Goal: Book appointment/travel/reservation

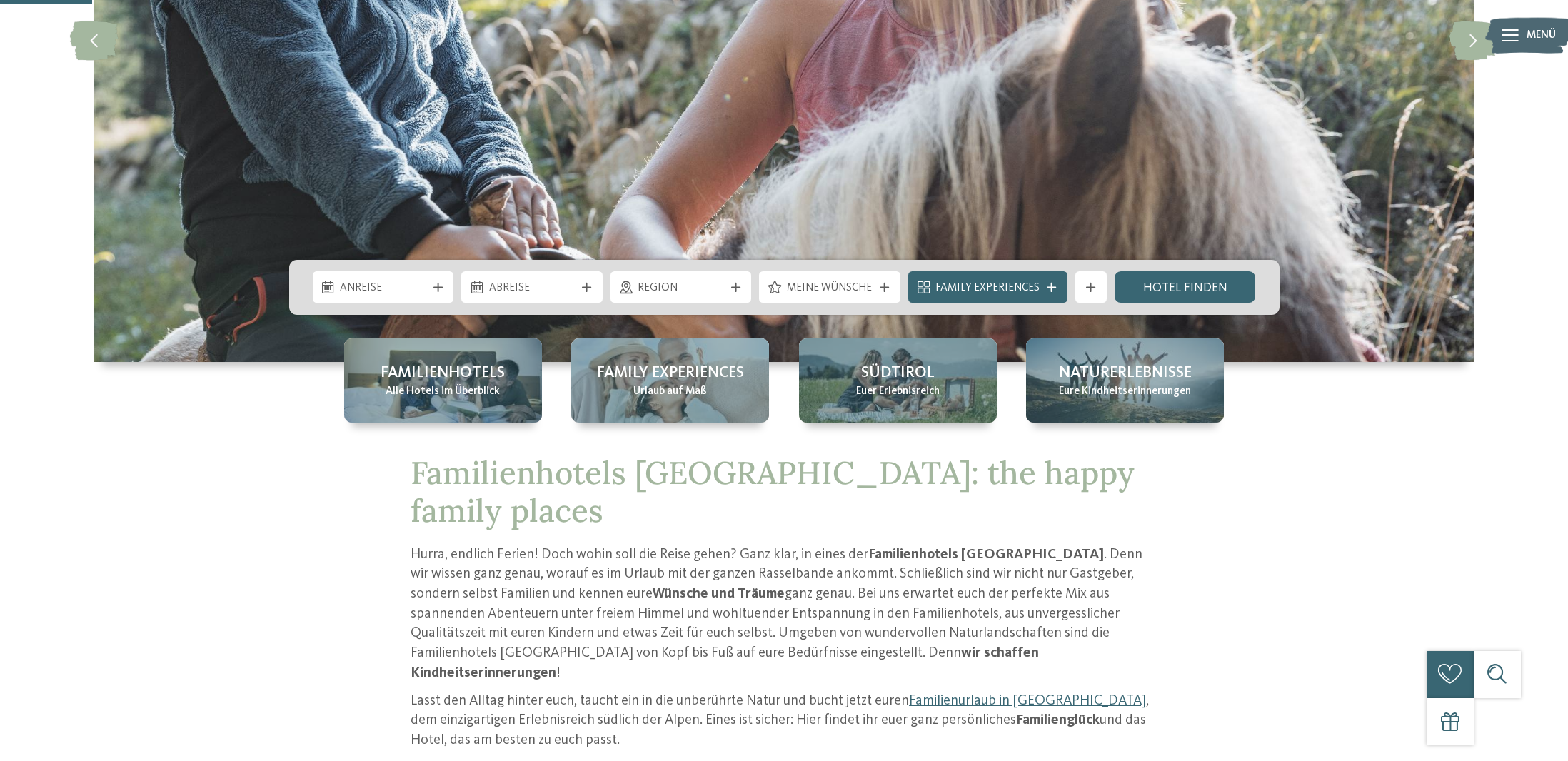
scroll to position [400, 0]
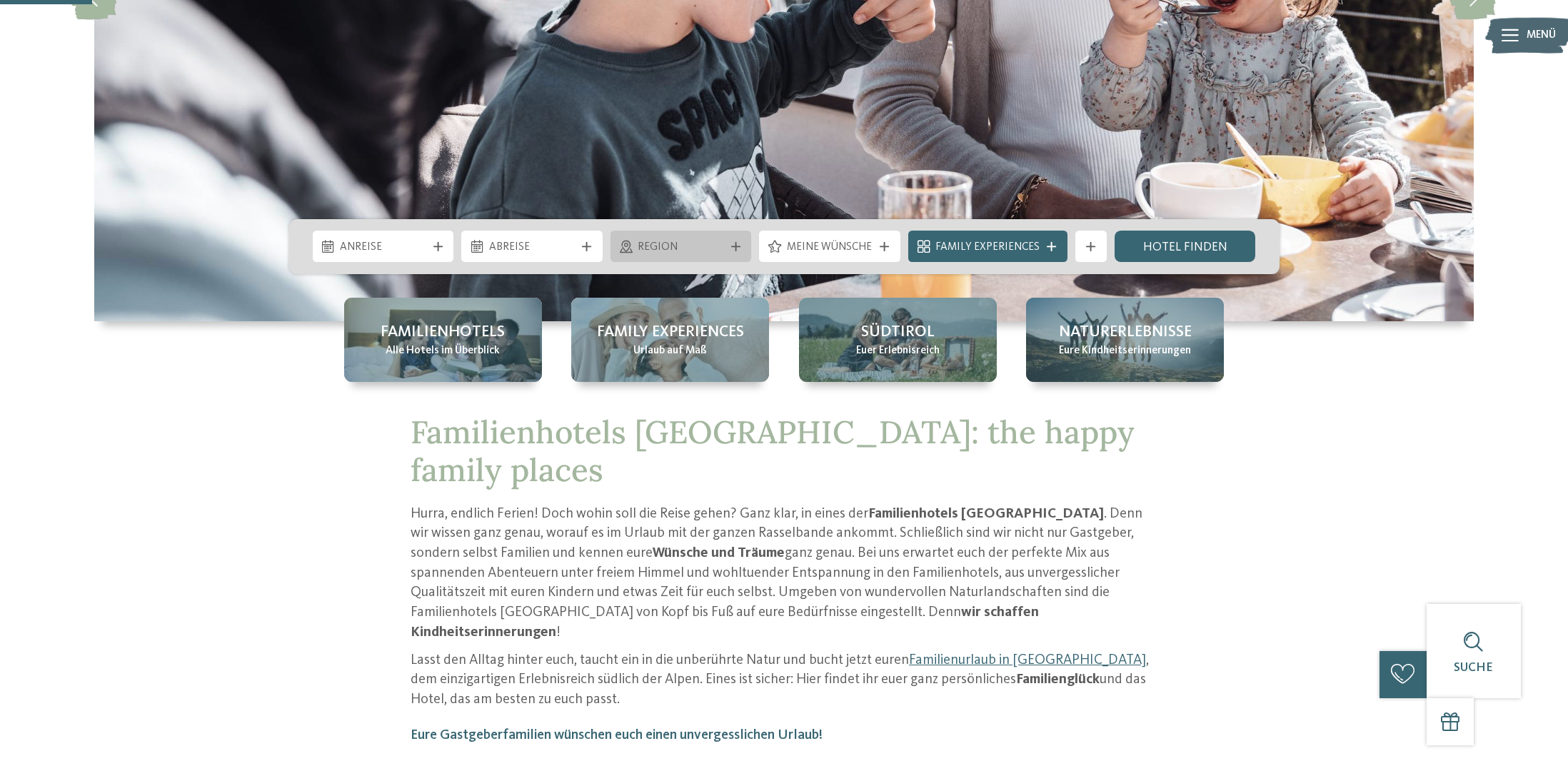
click at [659, 241] on span "Region" at bounding box center [681, 247] width 86 height 15
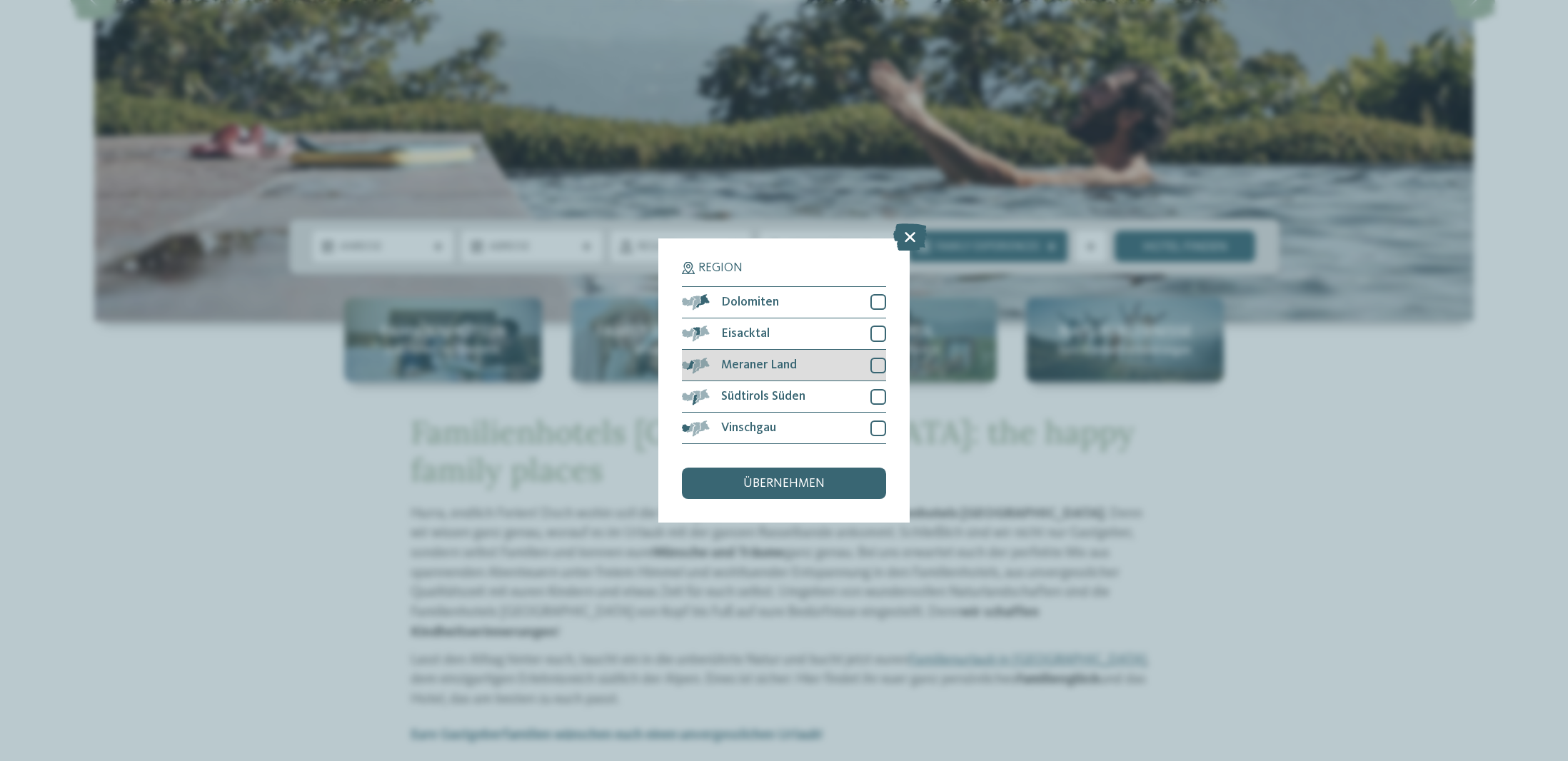
click at [777, 368] on span "Meraner Land" at bounding box center [758, 366] width 75 height 13
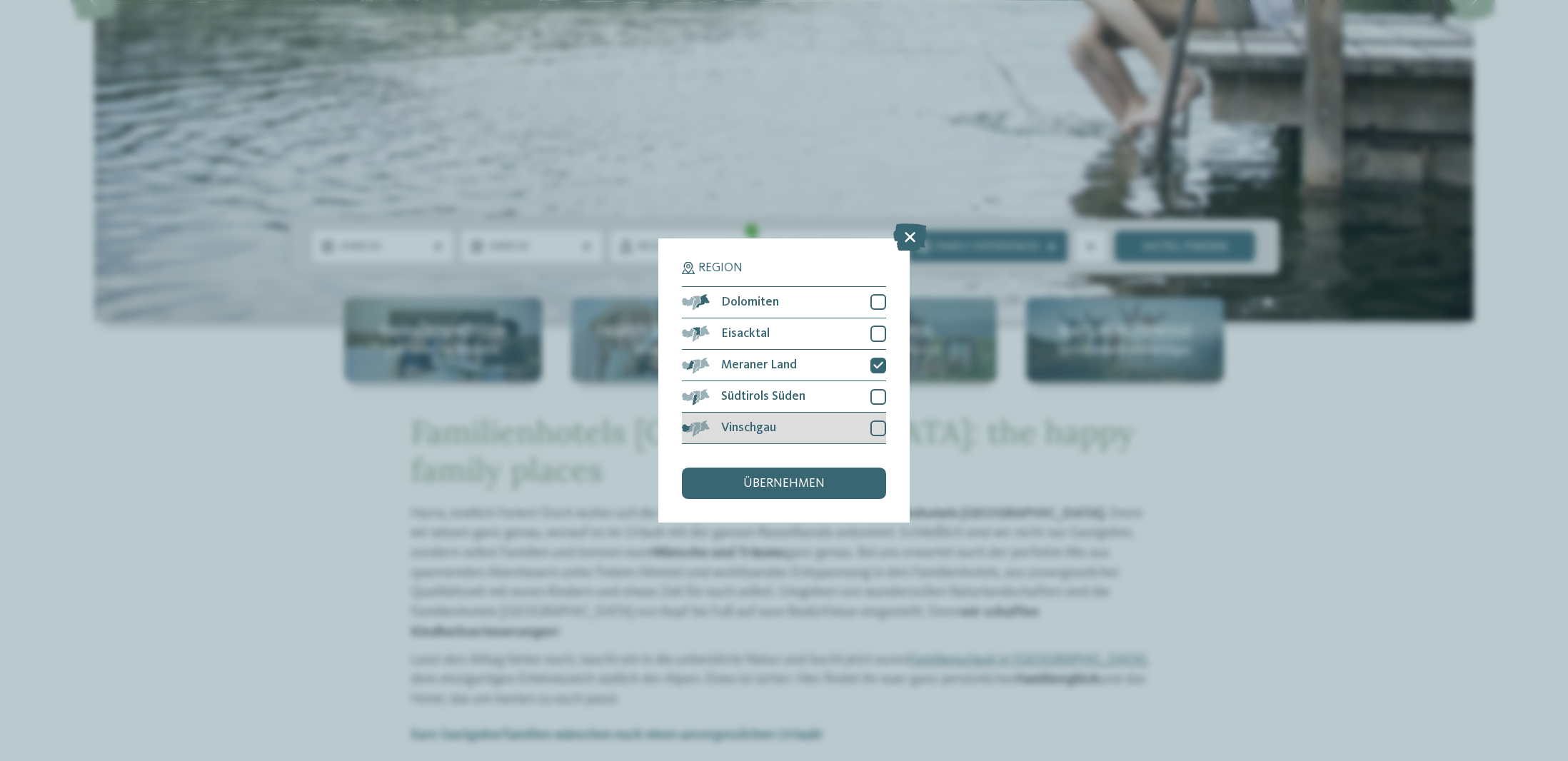
click at [761, 429] on span "Vinschgau" at bounding box center [748, 429] width 55 height 13
click at [780, 487] on span "übernehmen" at bounding box center [783, 484] width 81 height 13
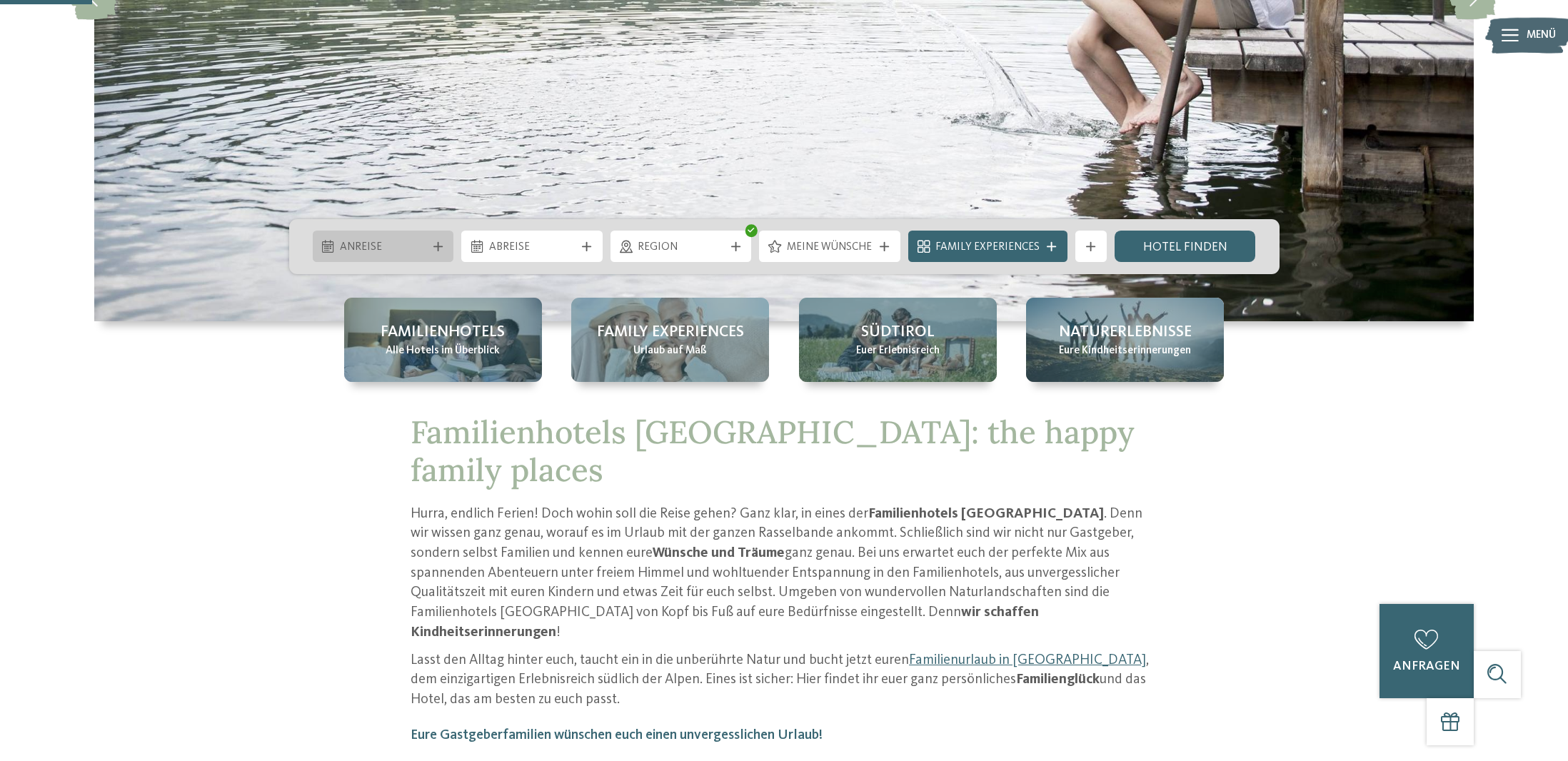
click at [389, 244] on span "Anreise" at bounding box center [383, 247] width 86 height 15
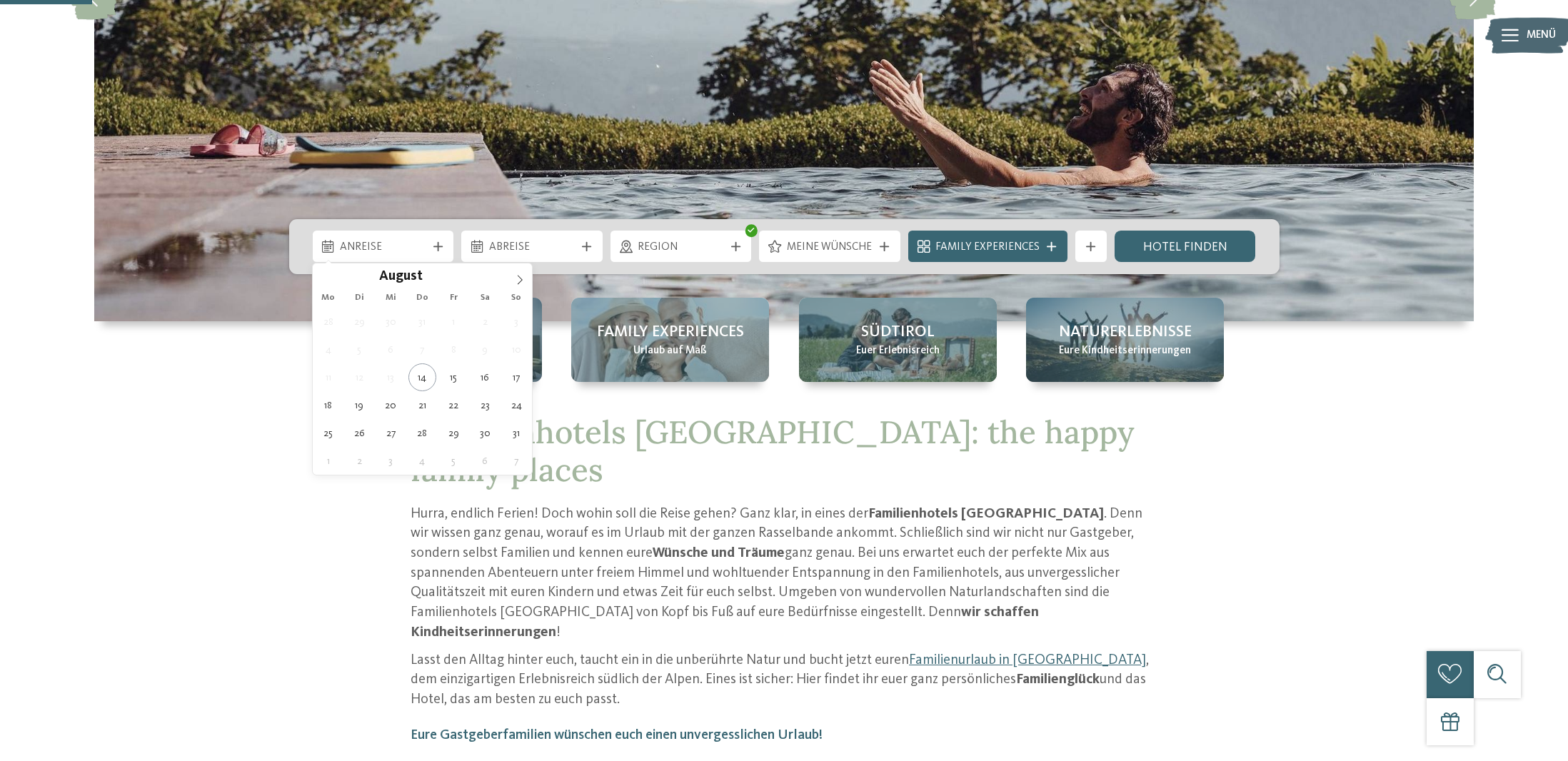
type div "20.08.2025"
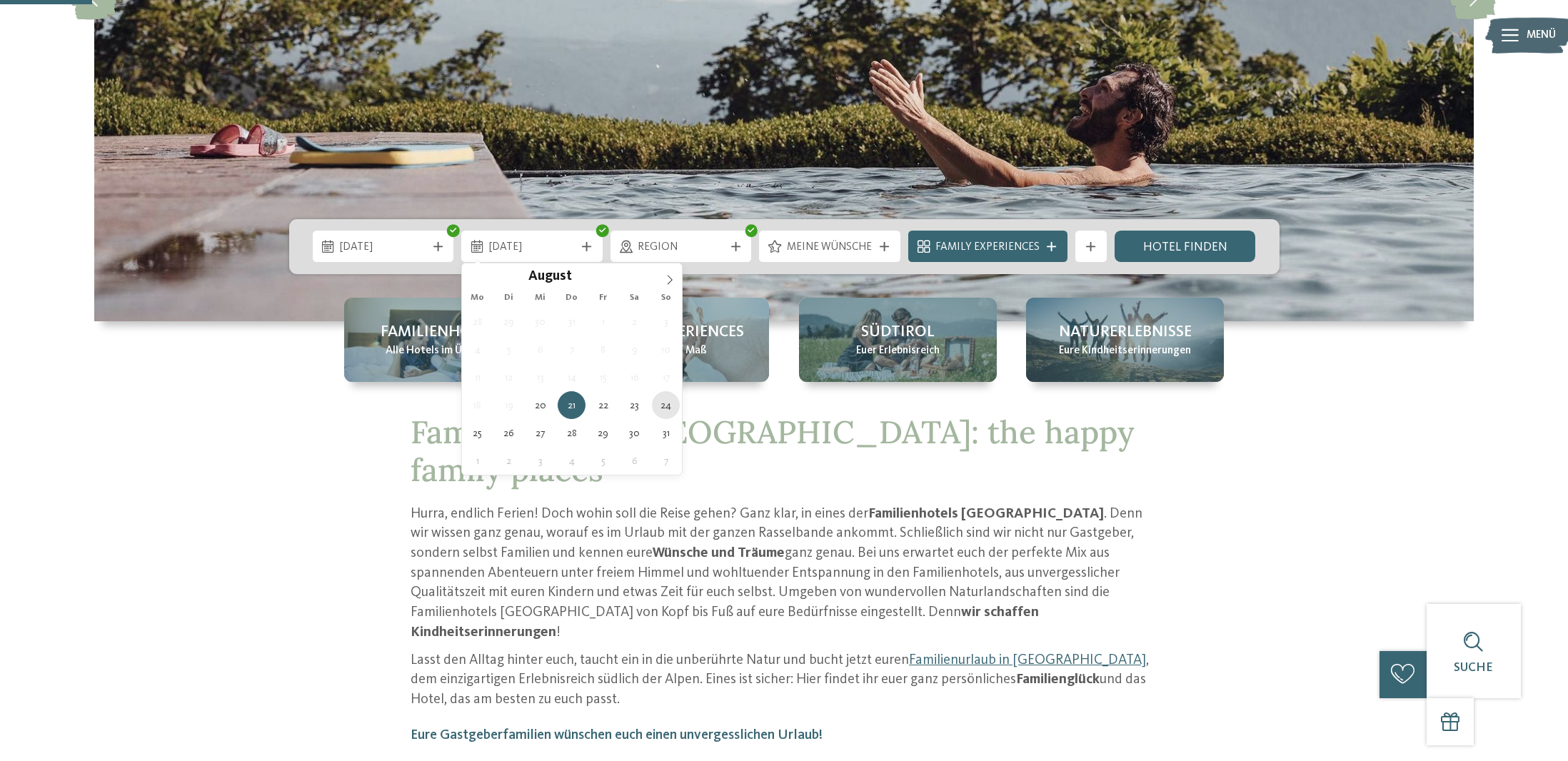
type div "24.08.2025"
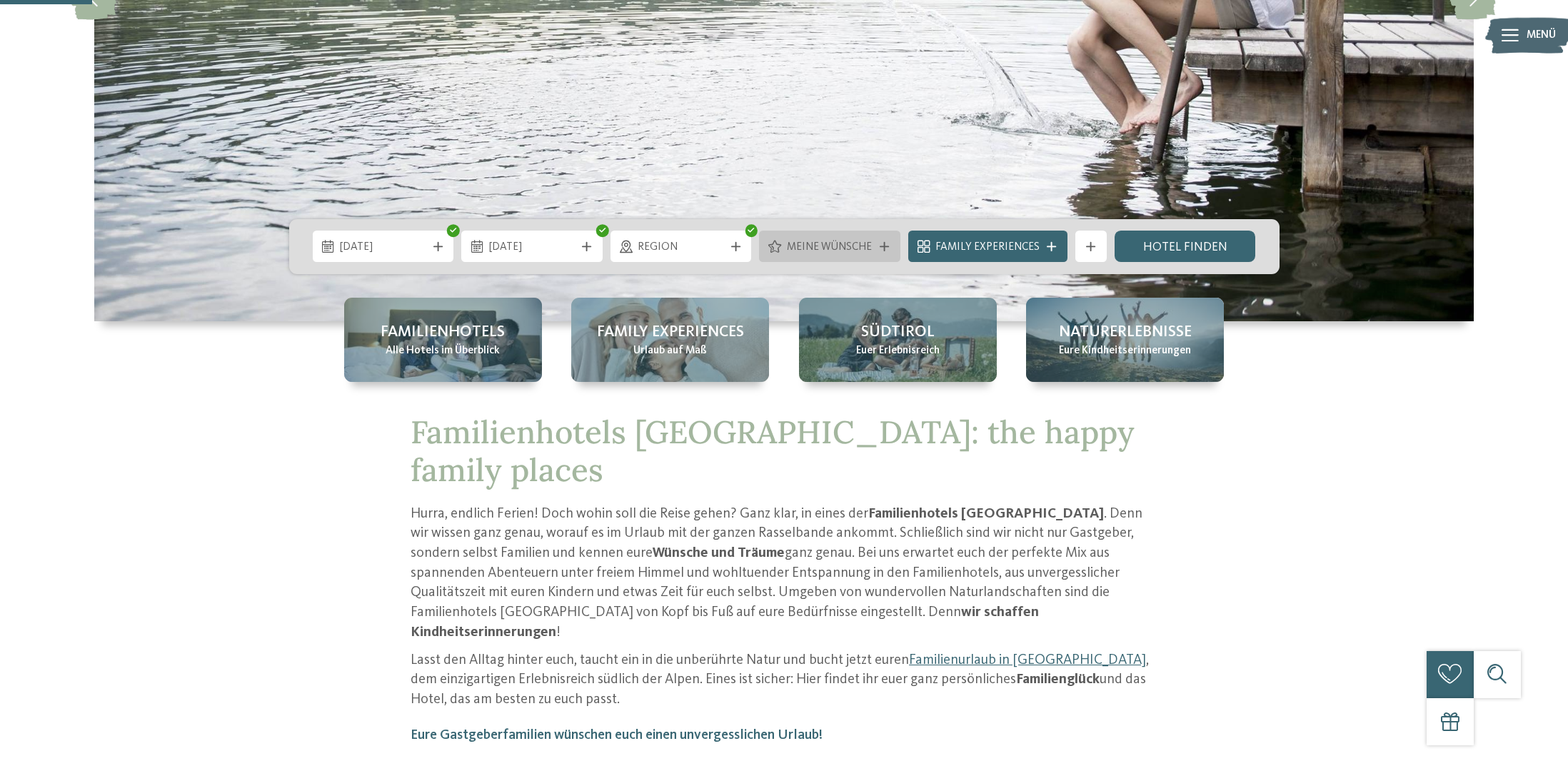
click at [799, 253] on span "Meine Wünsche" at bounding box center [830, 247] width 86 height 15
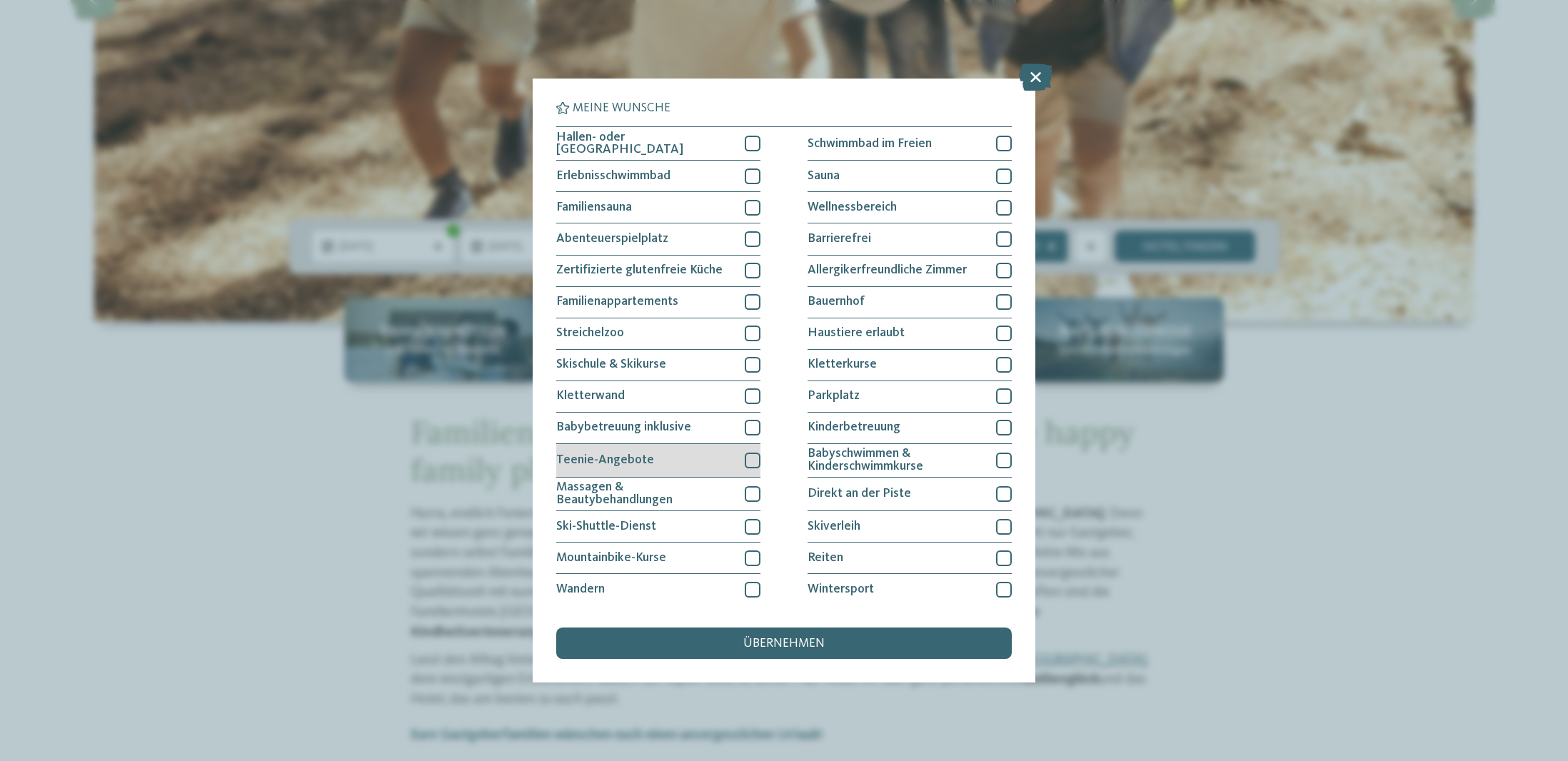
click at [661, 457] on div "Teenie-Angebote" at bounding box center [658, 461] width 204 height 34
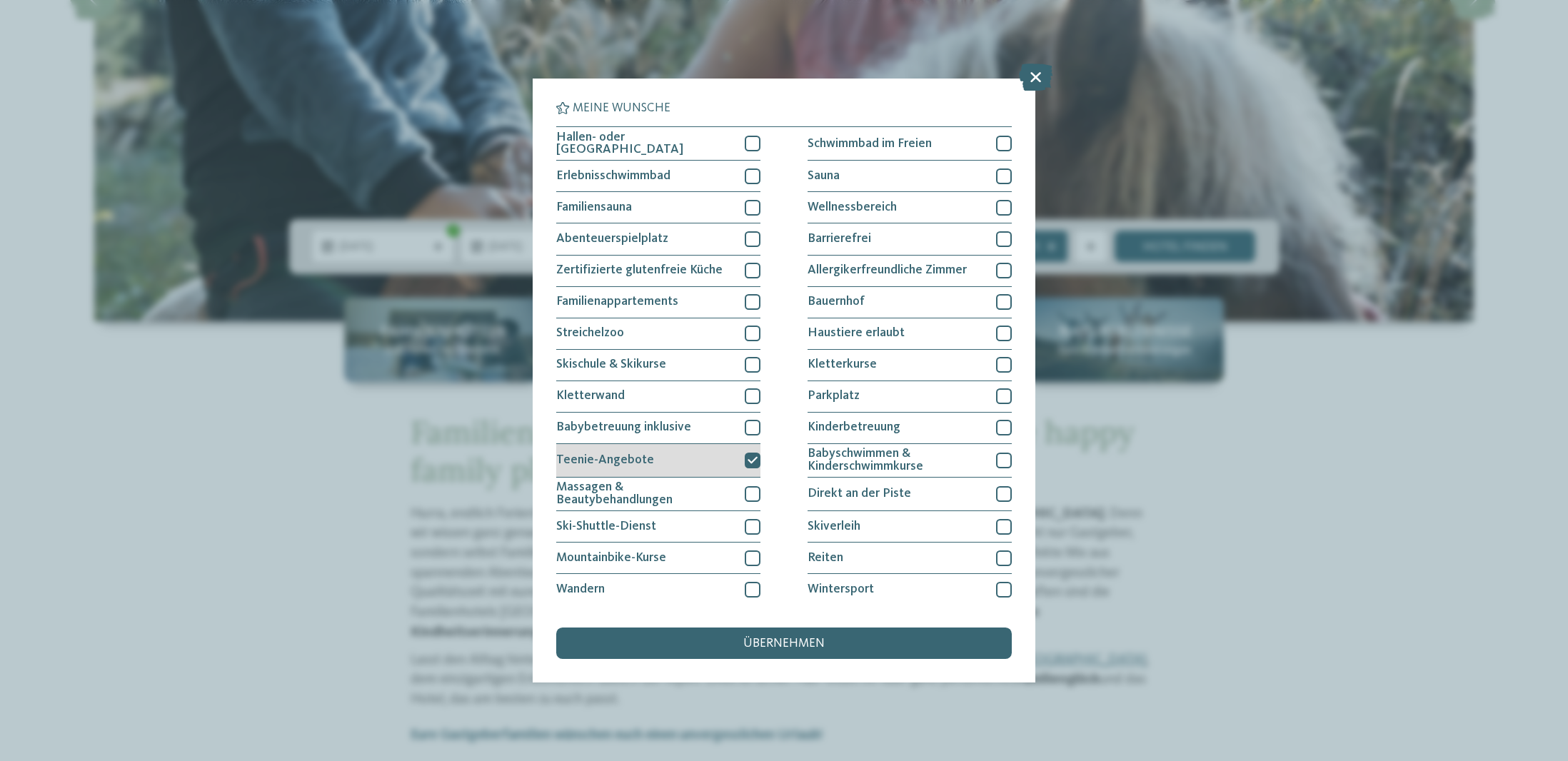
click at [660, 457] on div "Teenie-Angebote" at bounding box center [658, 461] width 204 height 34
click at [944, 139] on div "Schwimmbad im Freien" at bounding box center [909, 144] width 204 height 34
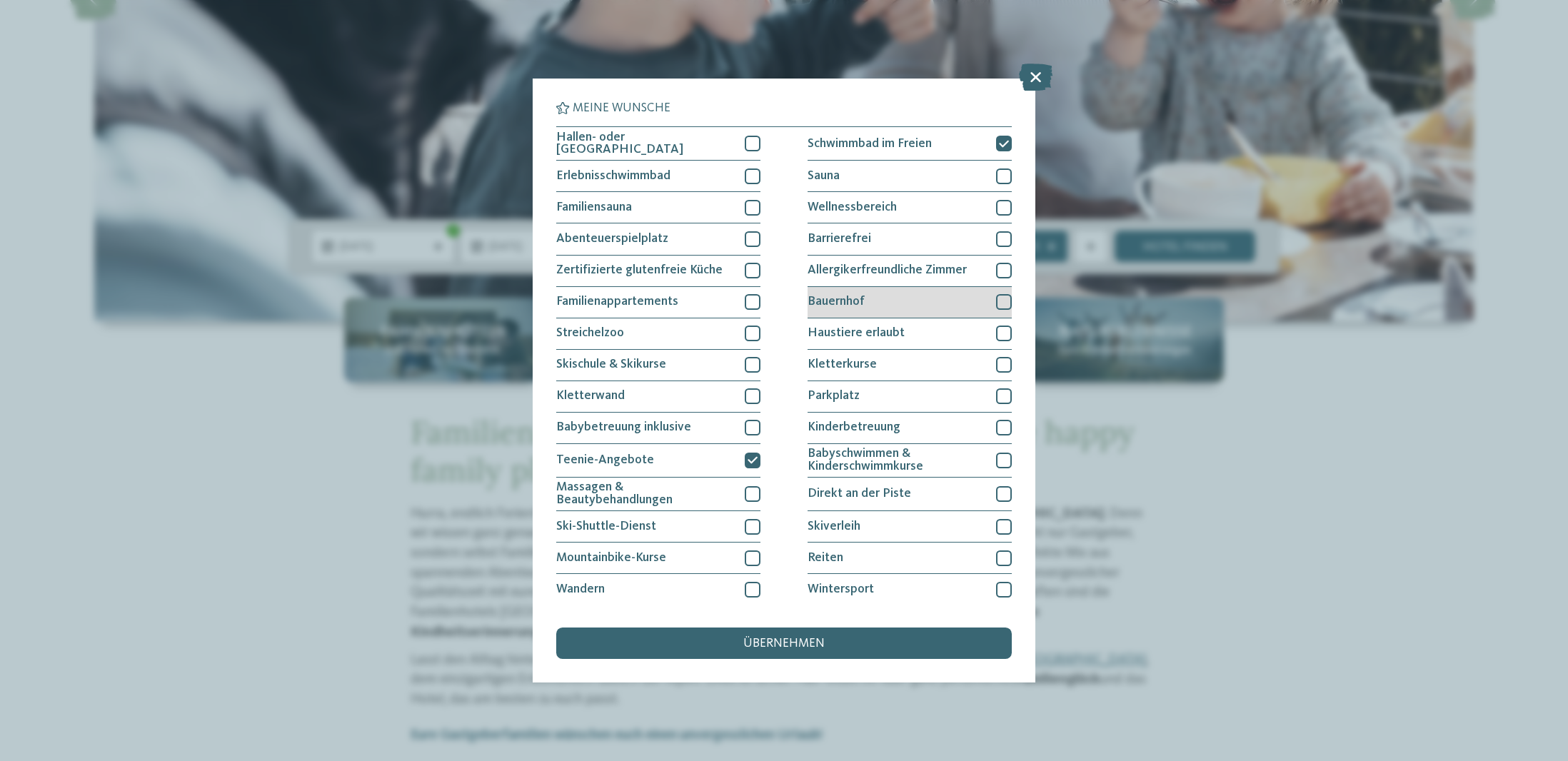
drag, startPoint x: 877, startPoint y: 296, endPoint x: 885, endPoint y: 302, distance: 10.0
click at [877, 296] on div "Bauernhof" at bounding box center [909, 302] width 204 height 31
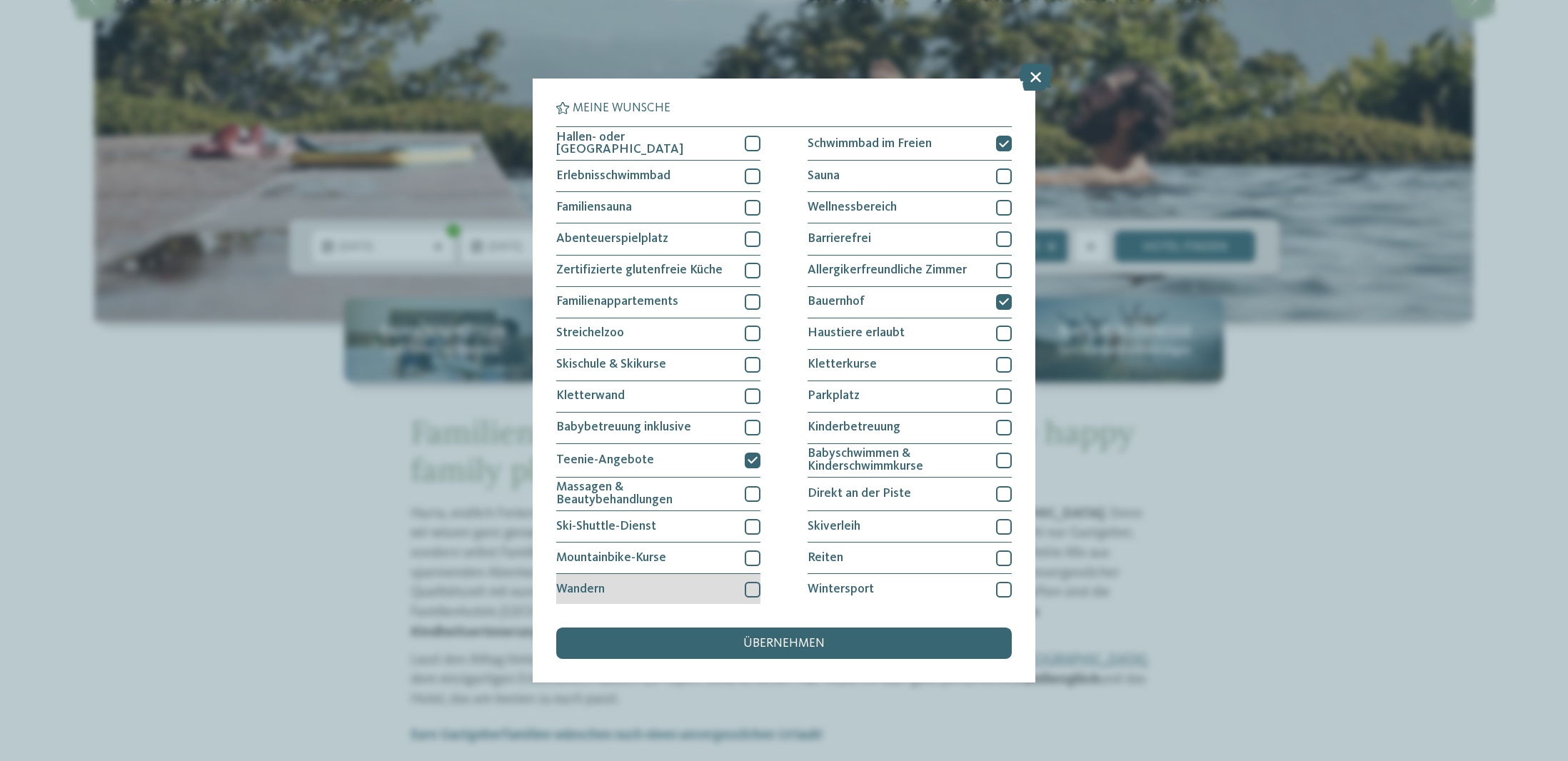
click at [695, 586] on div "Wandern" at bounding box center [658, 589] width 204 height 31
click at [673, 562] on div "Mountainbike-Kurse" at bounding box center [658, 558] width 204 height 31
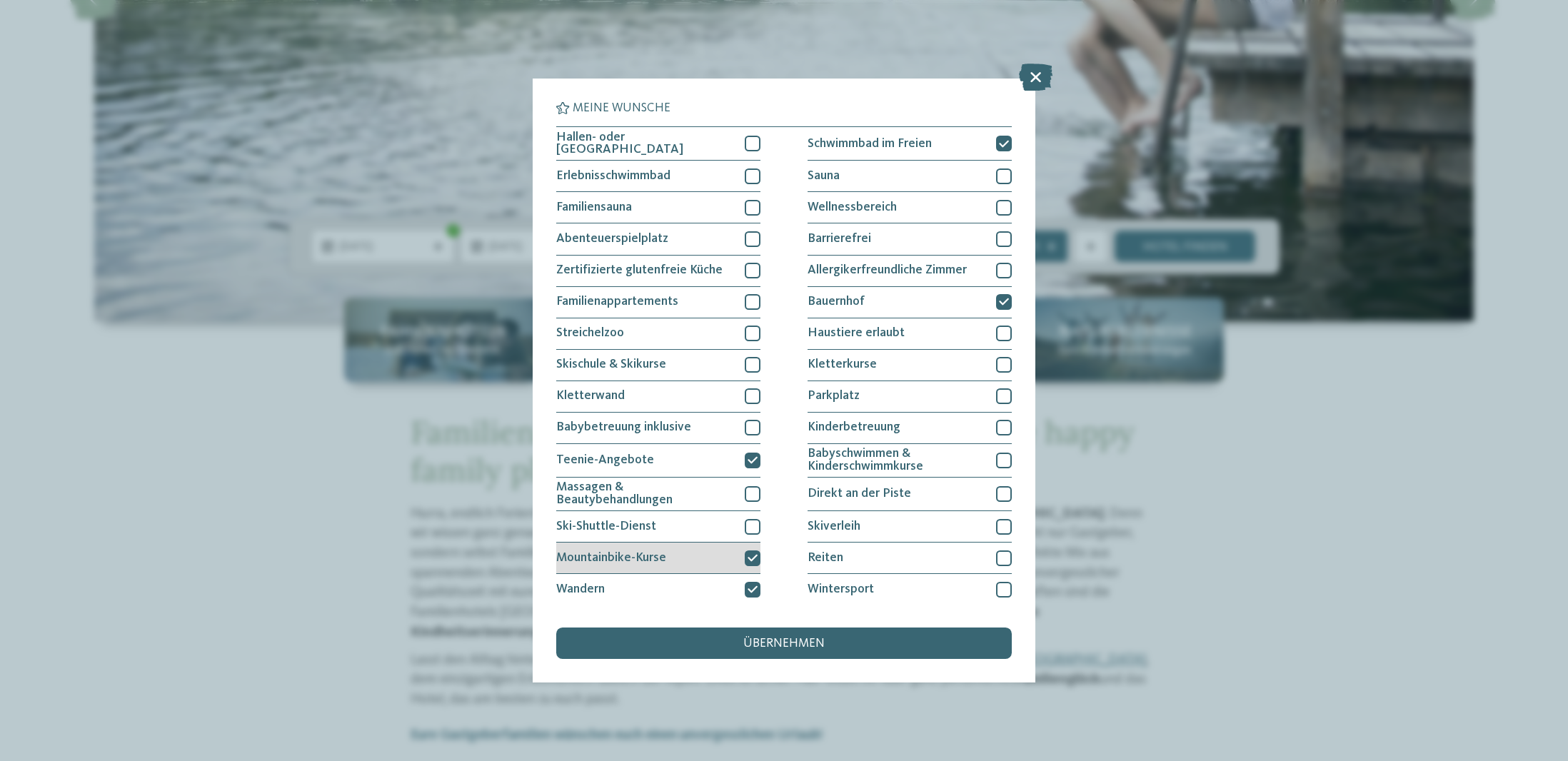
click at [672, 559] on div "Mountainbike-Kurse" at bounding box center [658, 558] width 204 height 31
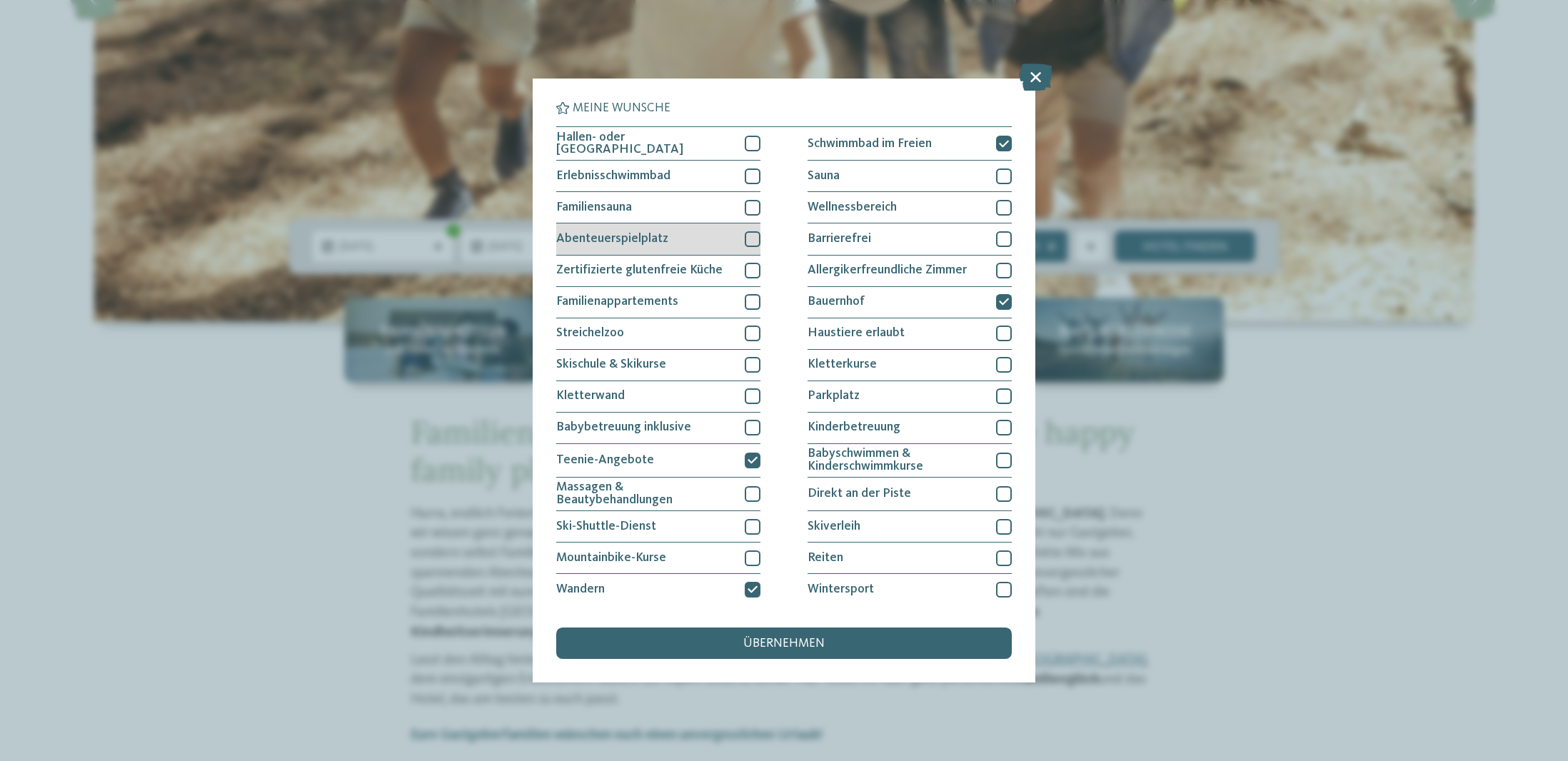
click at [662, 229] on div "Abenteuerspielplatz" at bounding box center [658, 239] width 204 height 31
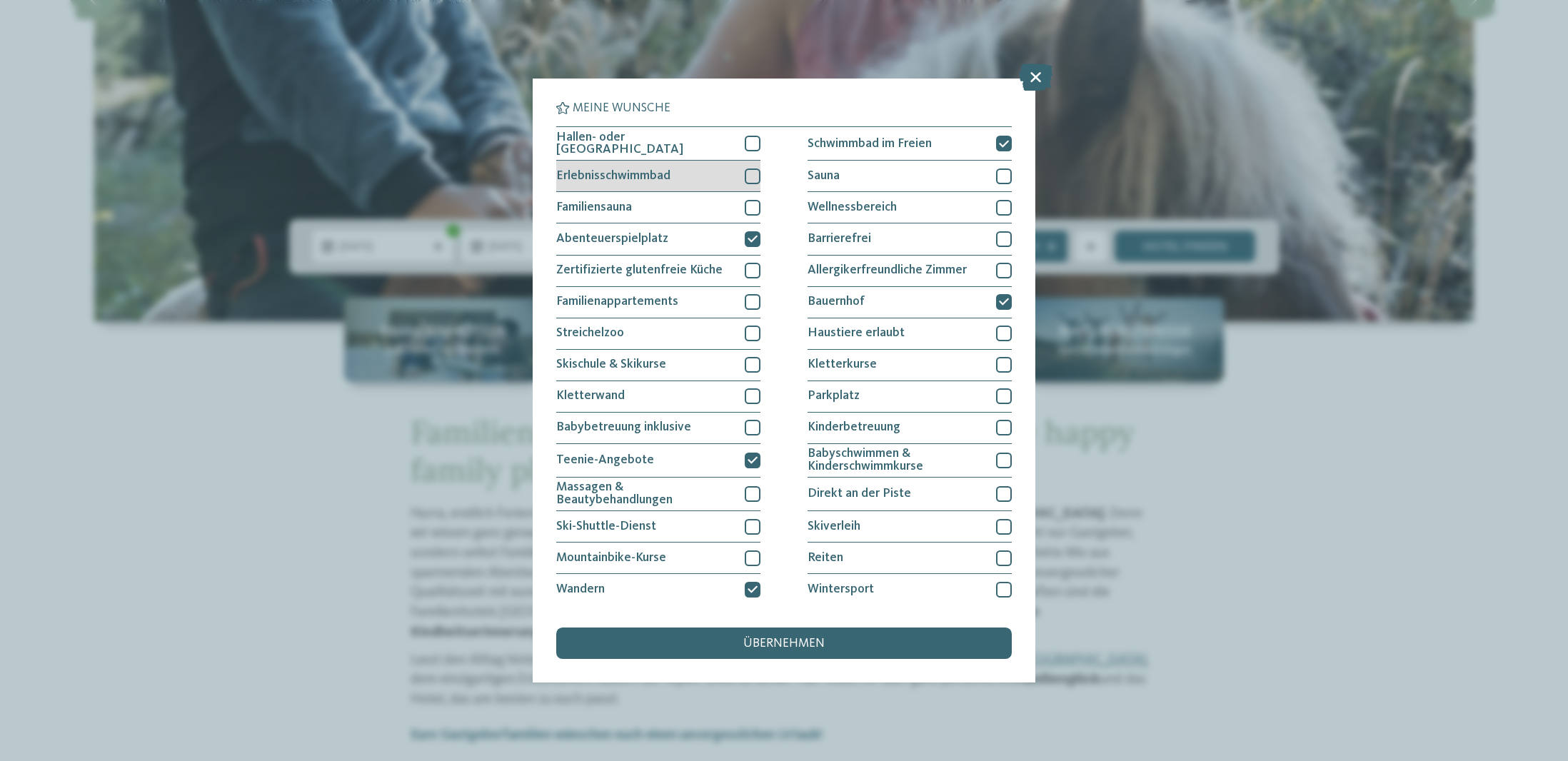
click at [630, 175] on span "Erlebnisschwimmbad" at bounding box center [613, 176] width 114 height 13
click at [756, 647] on span "übernehmen" at bounding box center [783, 644] width 81 height 13
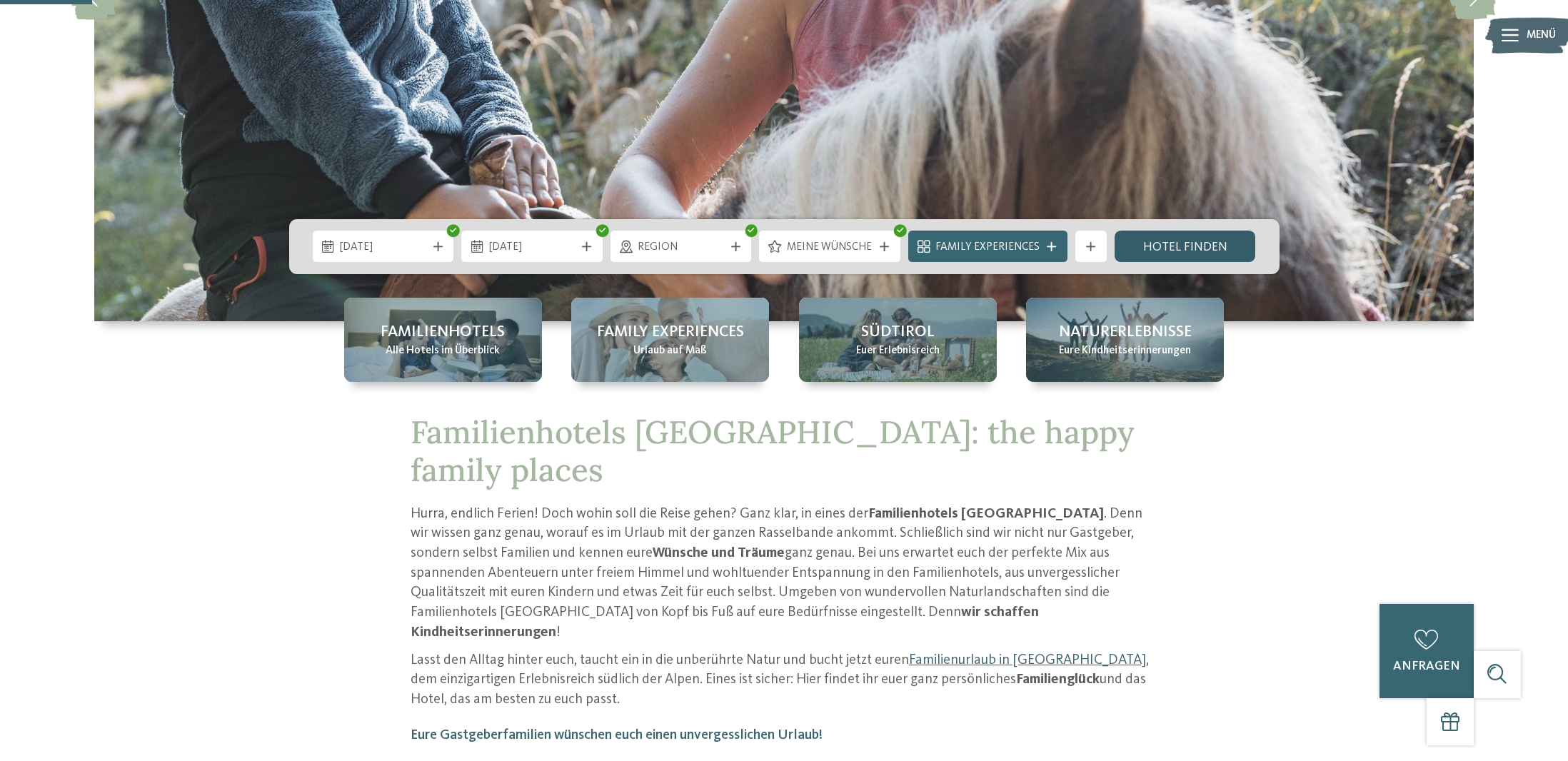
click at [1167, 238] on link "Hotel finden" at bounding box center [1185, 246] width 141 height 31
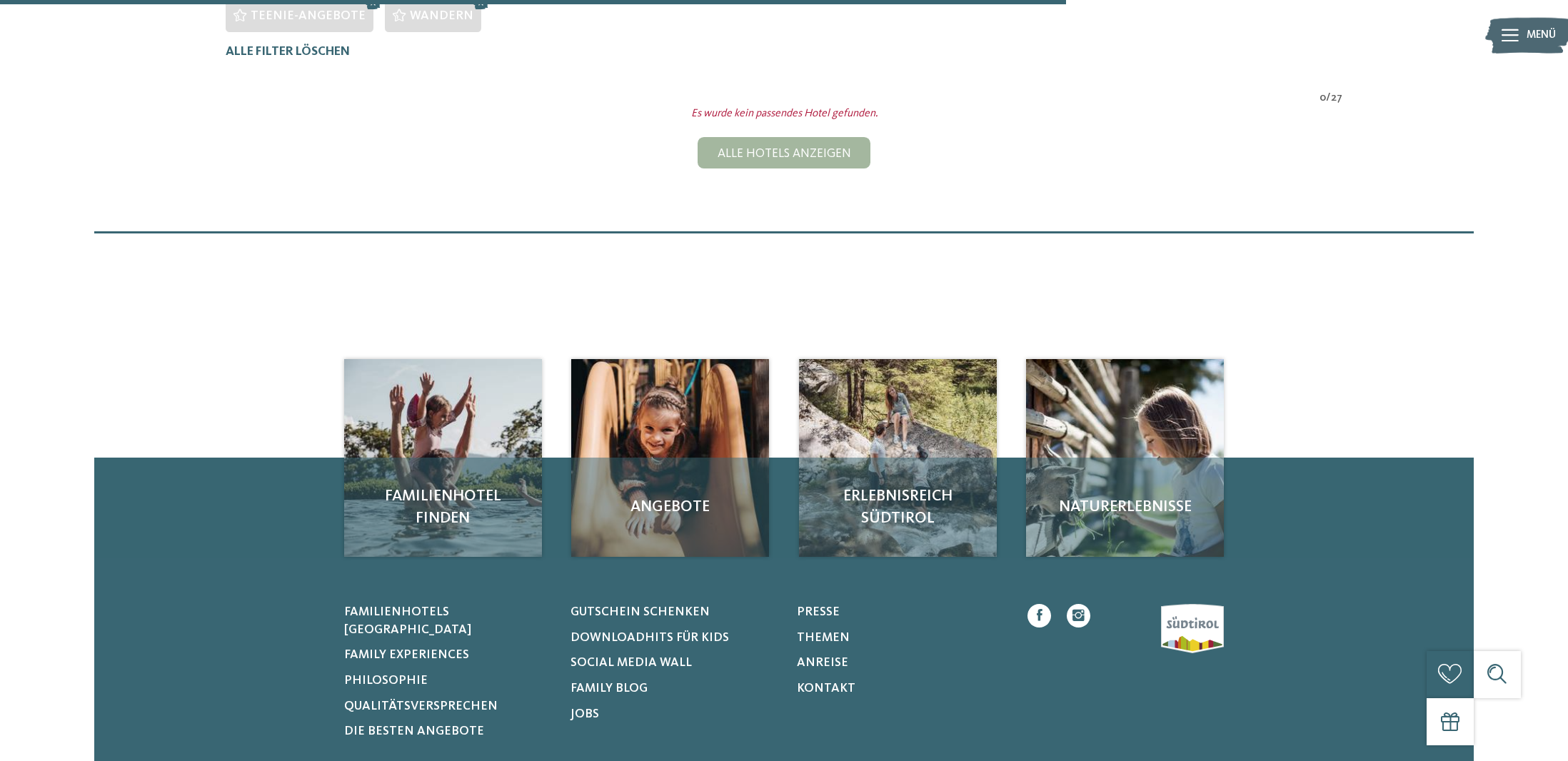
scroll to position [563, 0]
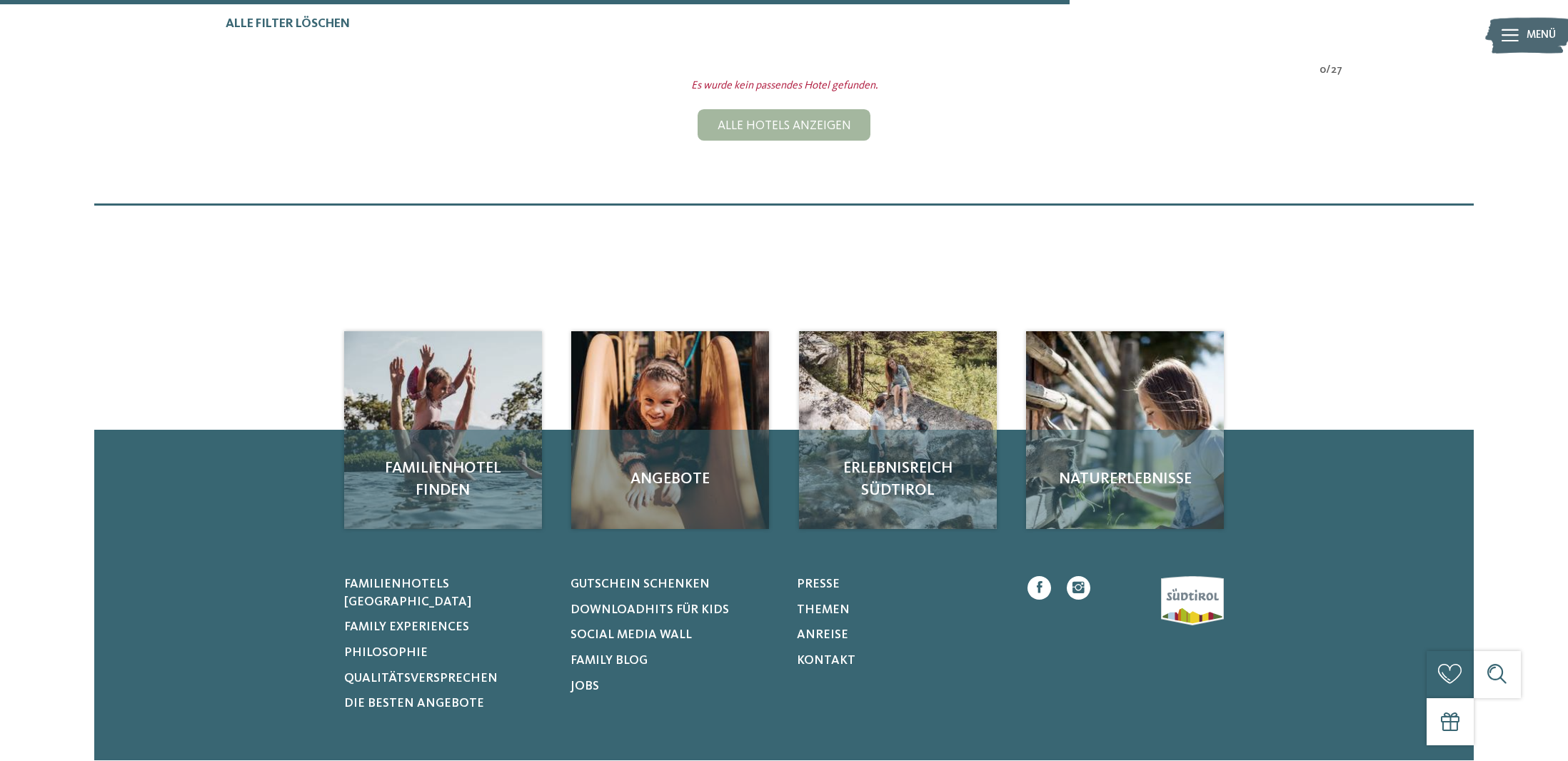
drag, startPoint x: 774, startPoint y: 131, endPoint x: 813, endPoint y: 159, distance: 48.0
click at [773, 131] on div "Alle Hotels anzeigen" at bounding box center [784, 124] width 173 height 31
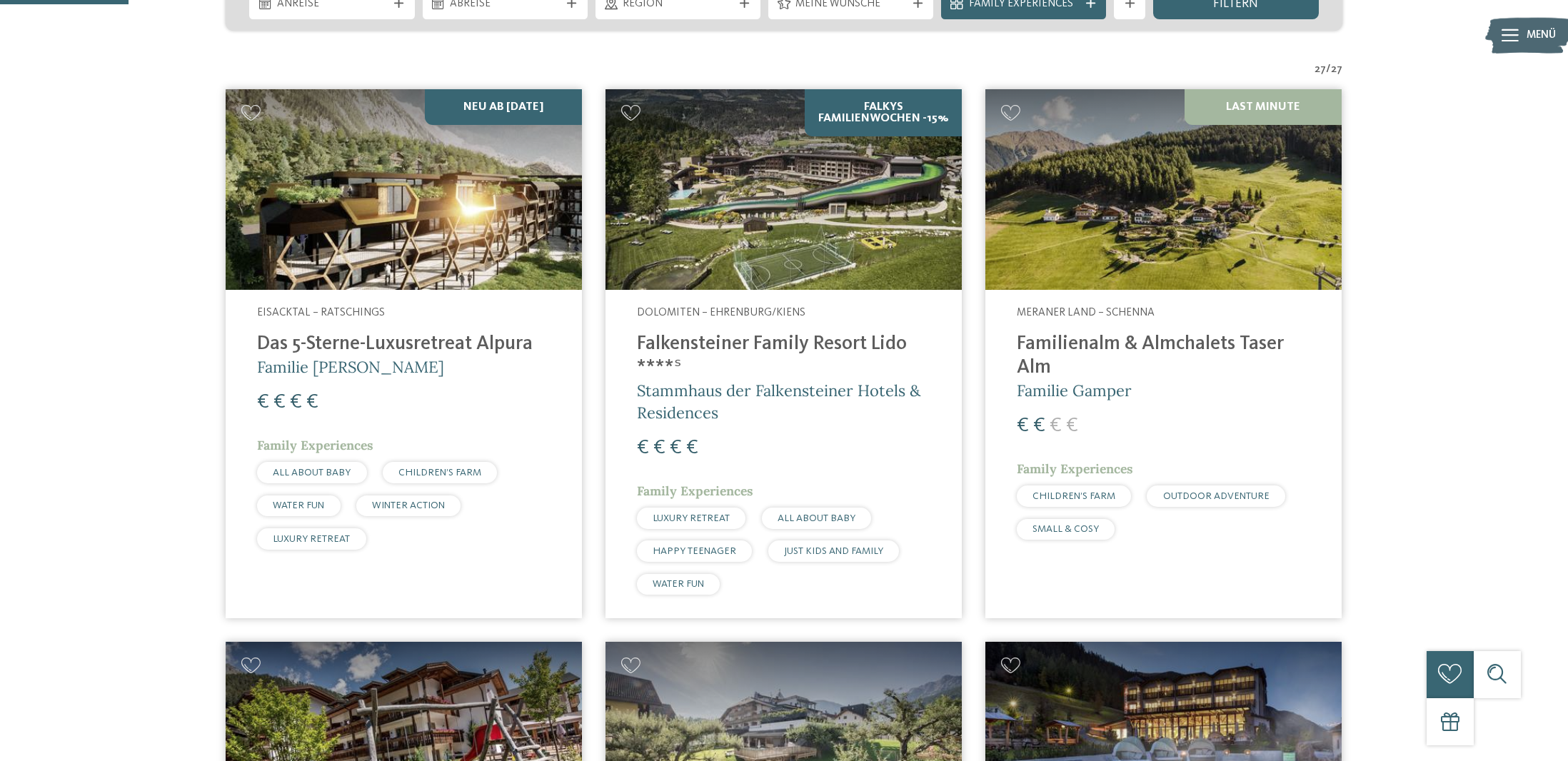
scroll to position [431, 0]
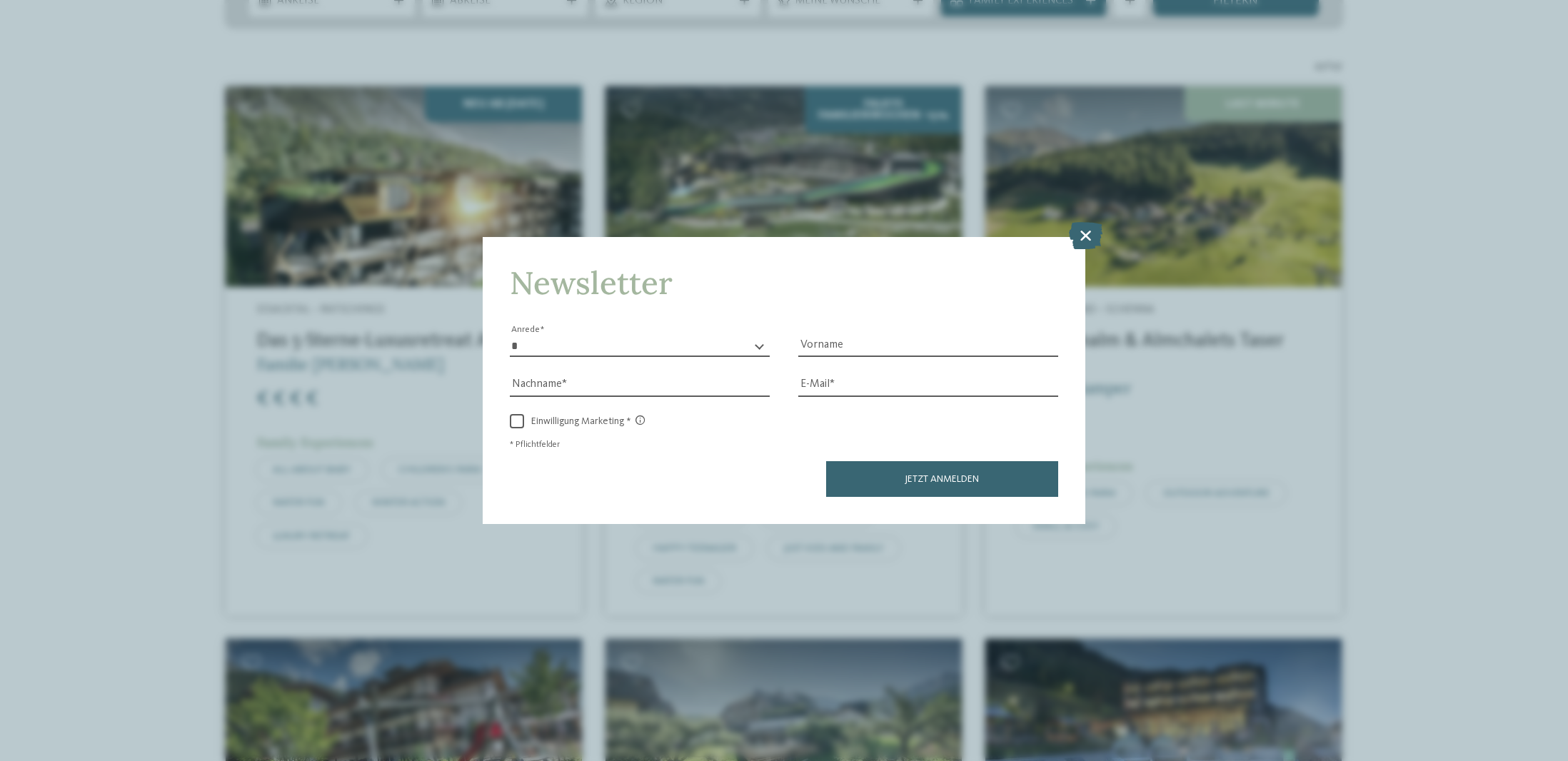
drag, startPoint x: 1080, startPoint y: 234, endPoint x: 1121, endPoint y: 236, distance: 41.0
click at [1080, 235] on icon at bounding box center [1086, 235] width 34 height 27
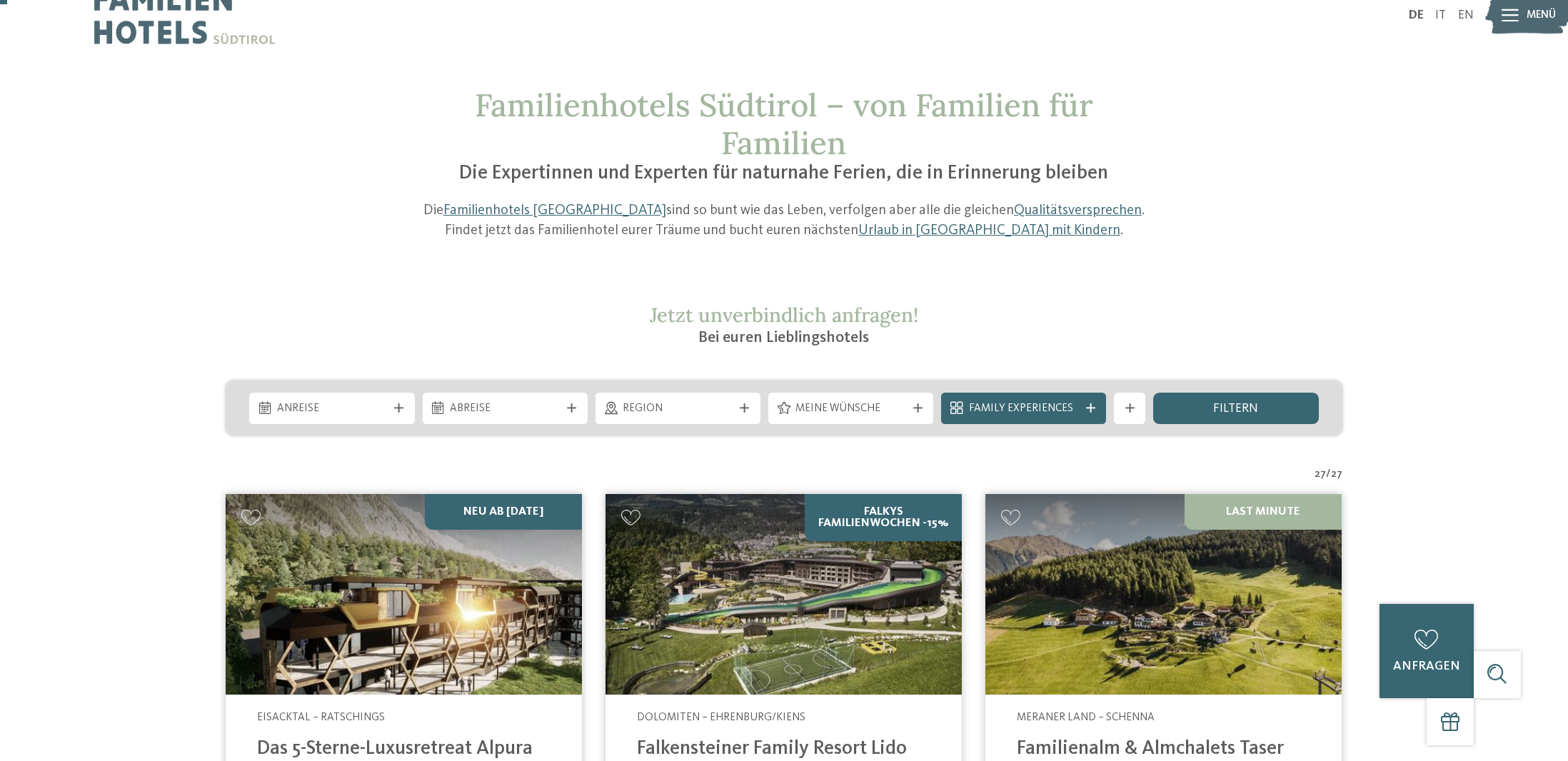
scroll to position [0, 0]
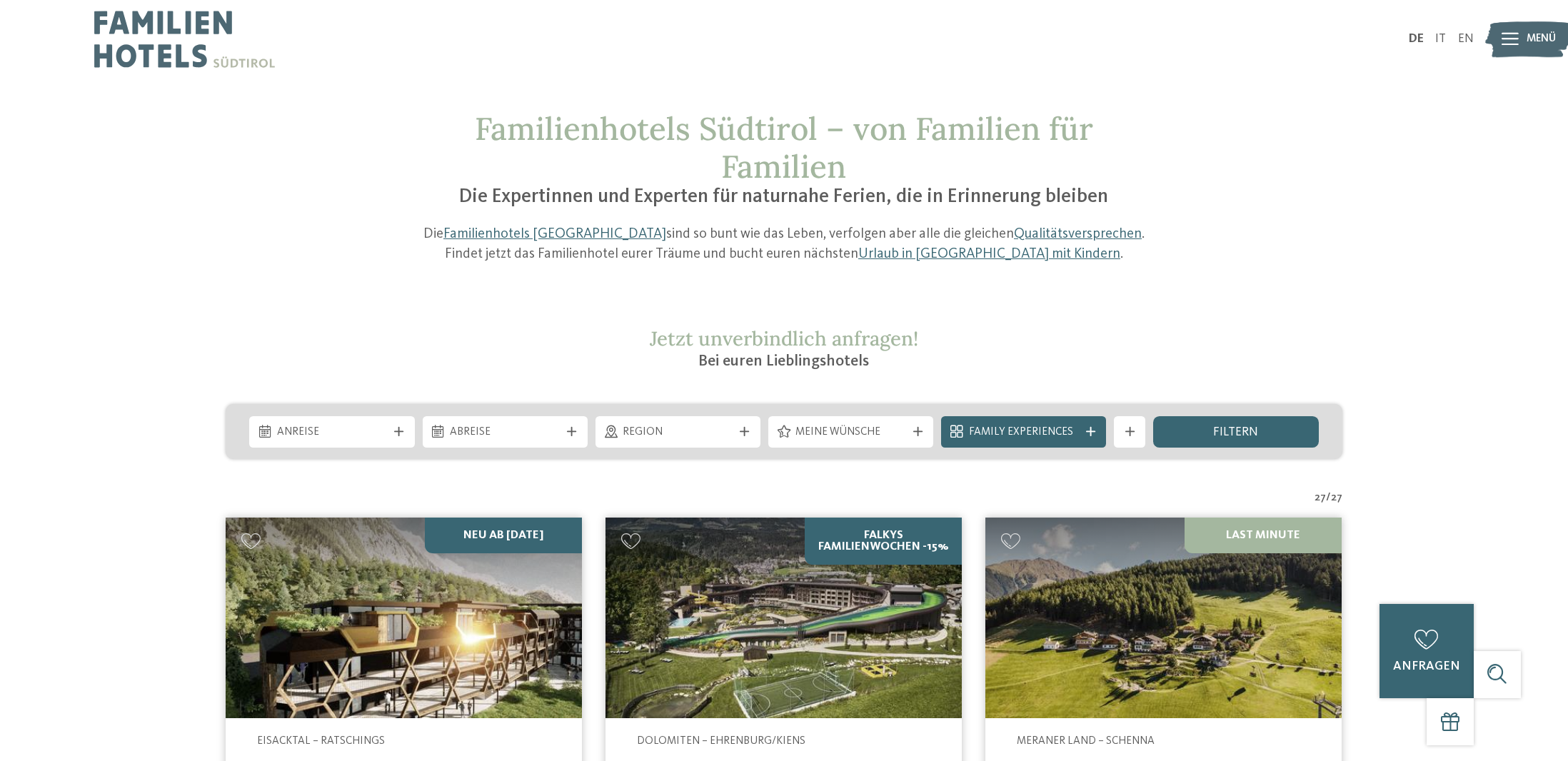
click at [154, 23] on img at bounding box center [184, 39] width 181 height 78
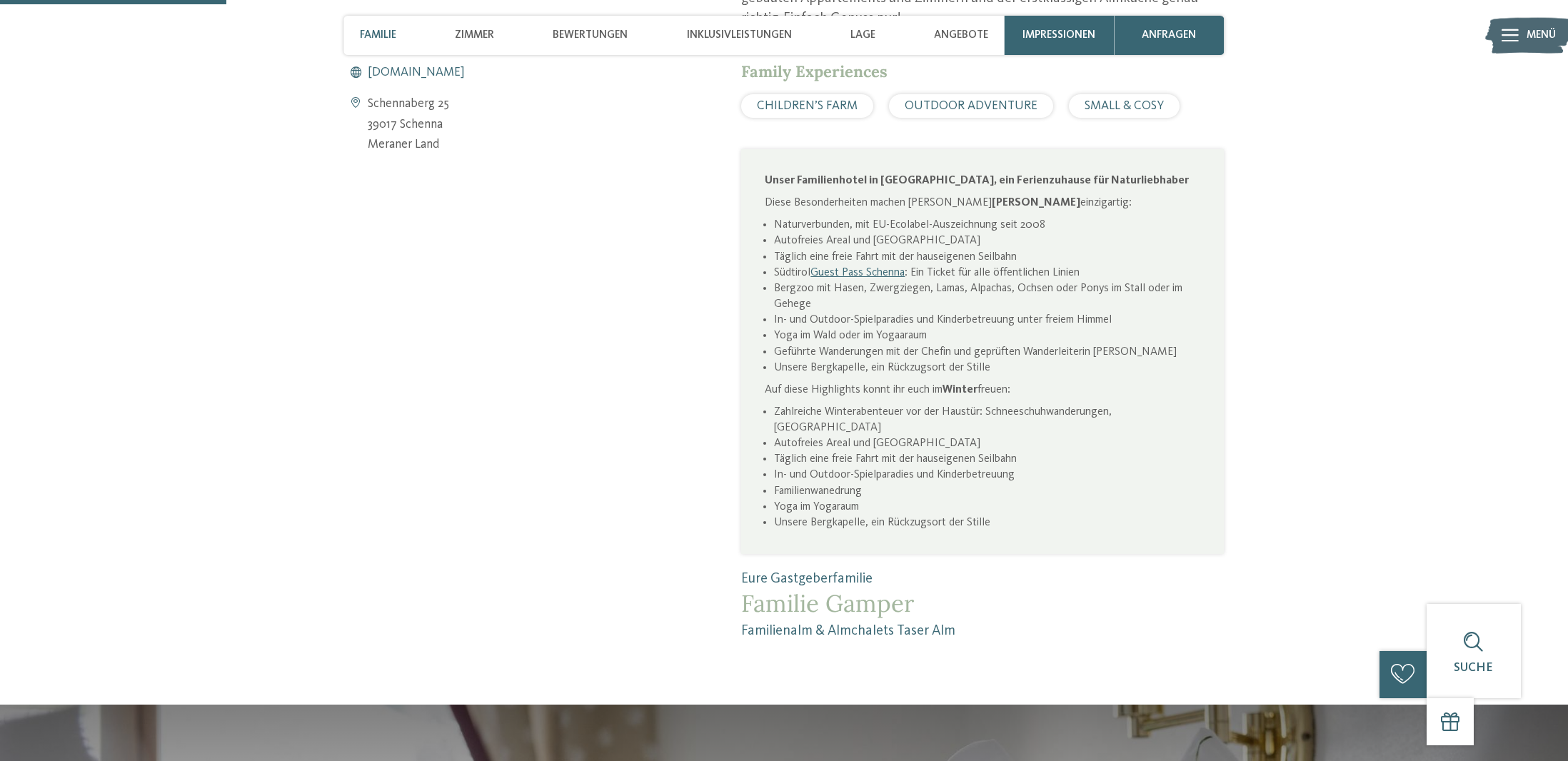
scroll to position [841, 0]
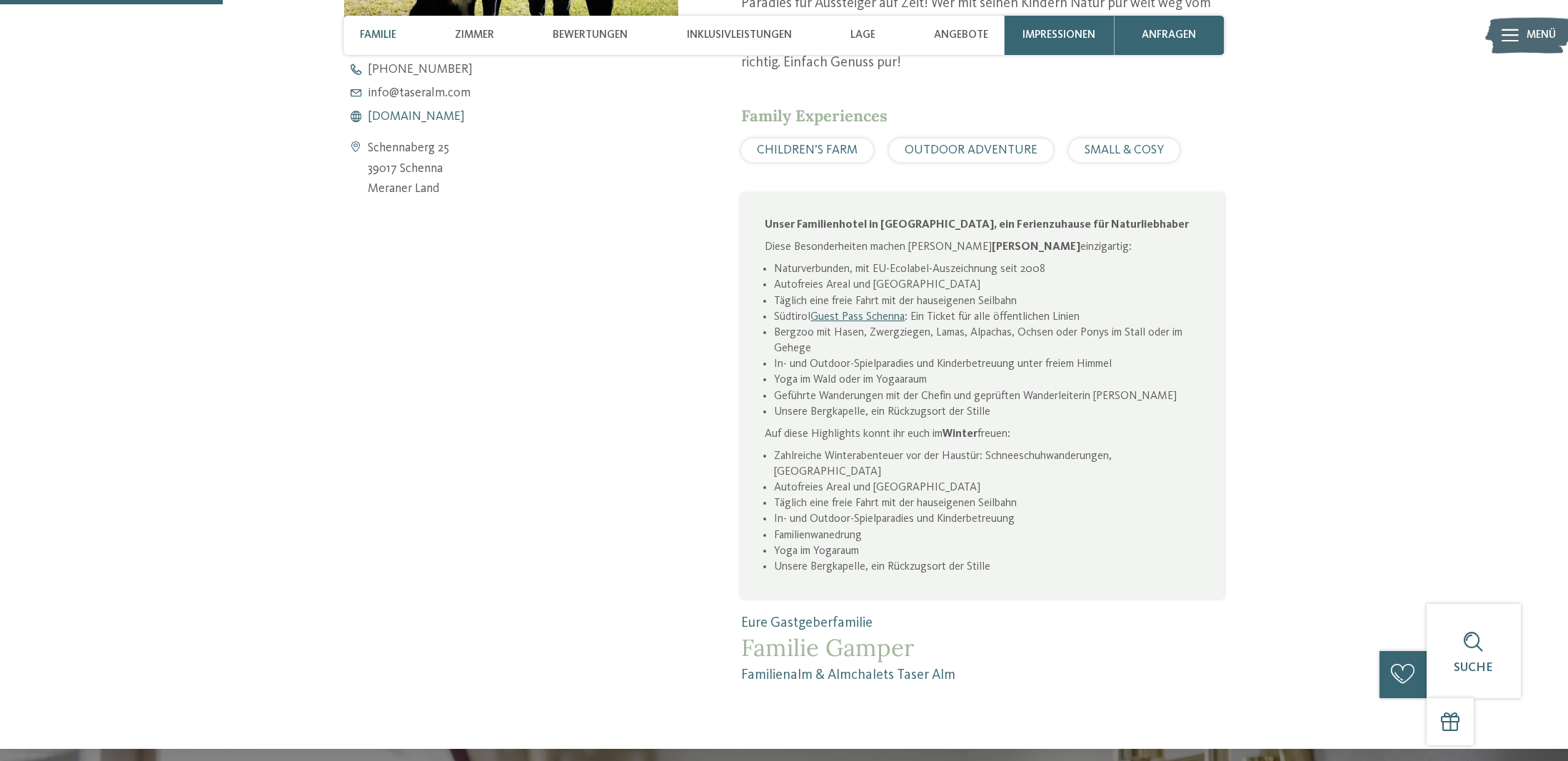
click at [418, 116] on span "www.taseralm.com" at bounding box center [416, 117] width 97 height 13
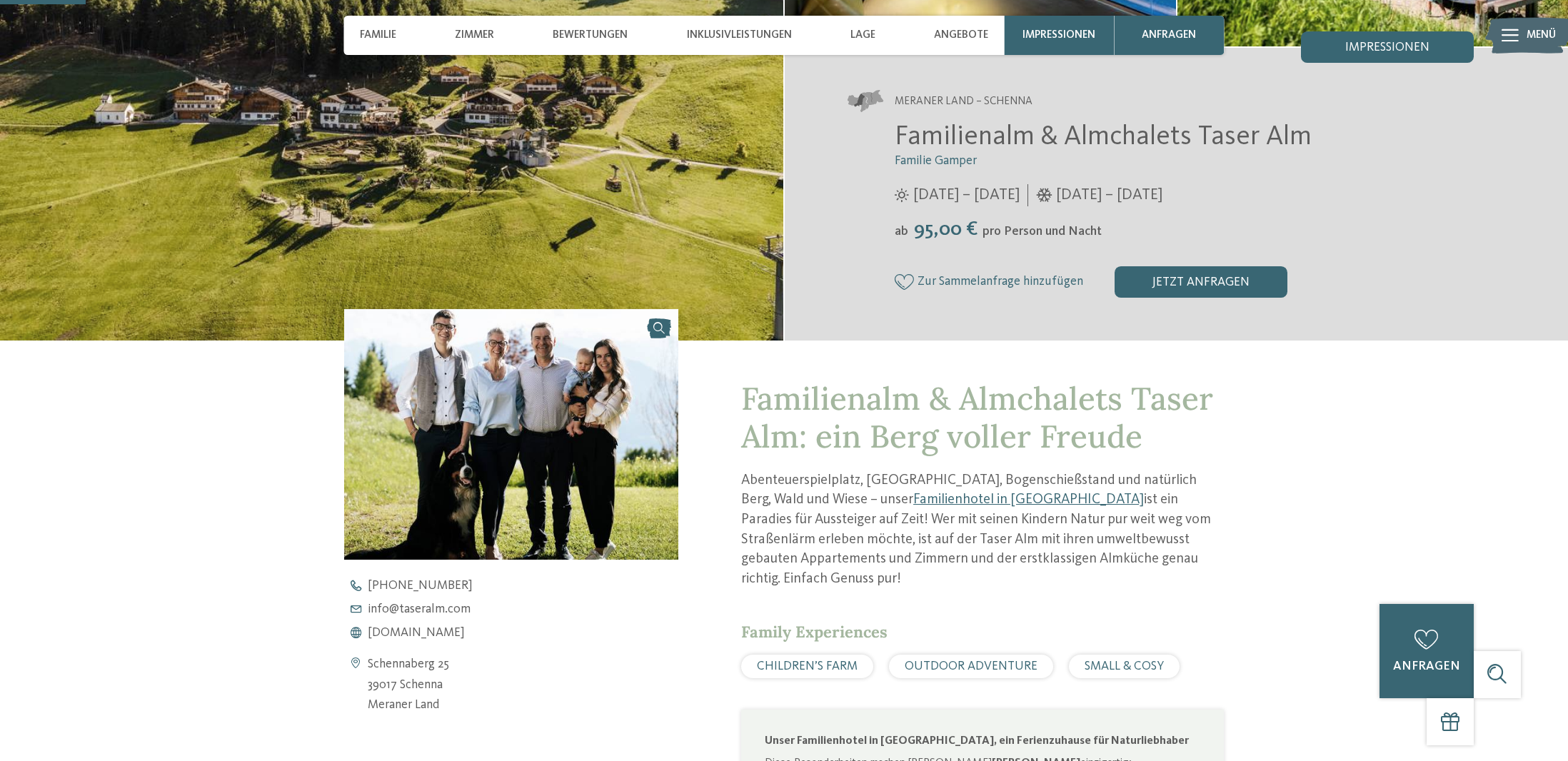
scroll to position [323, 0]
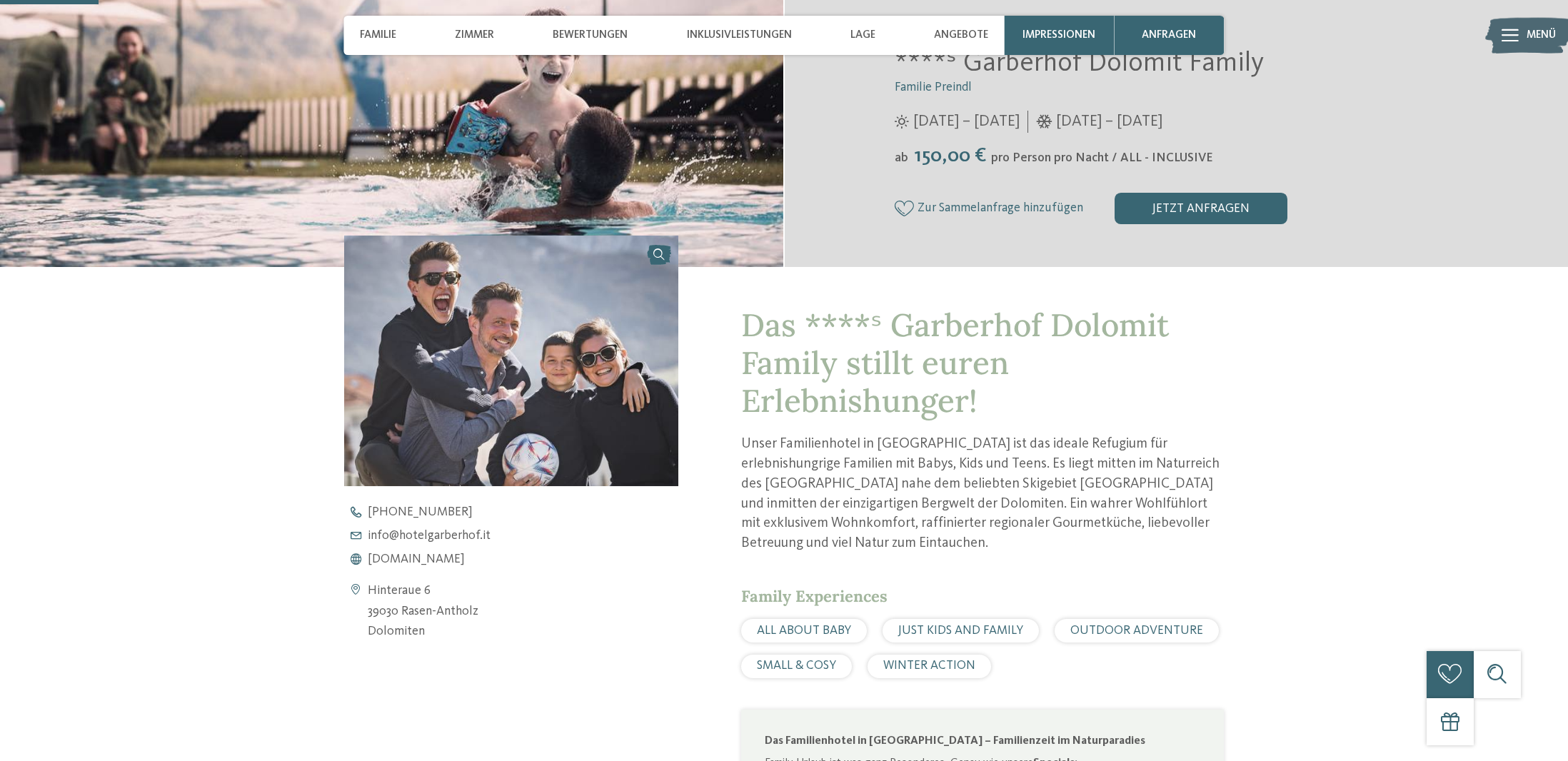
scroll to position [555, 0]
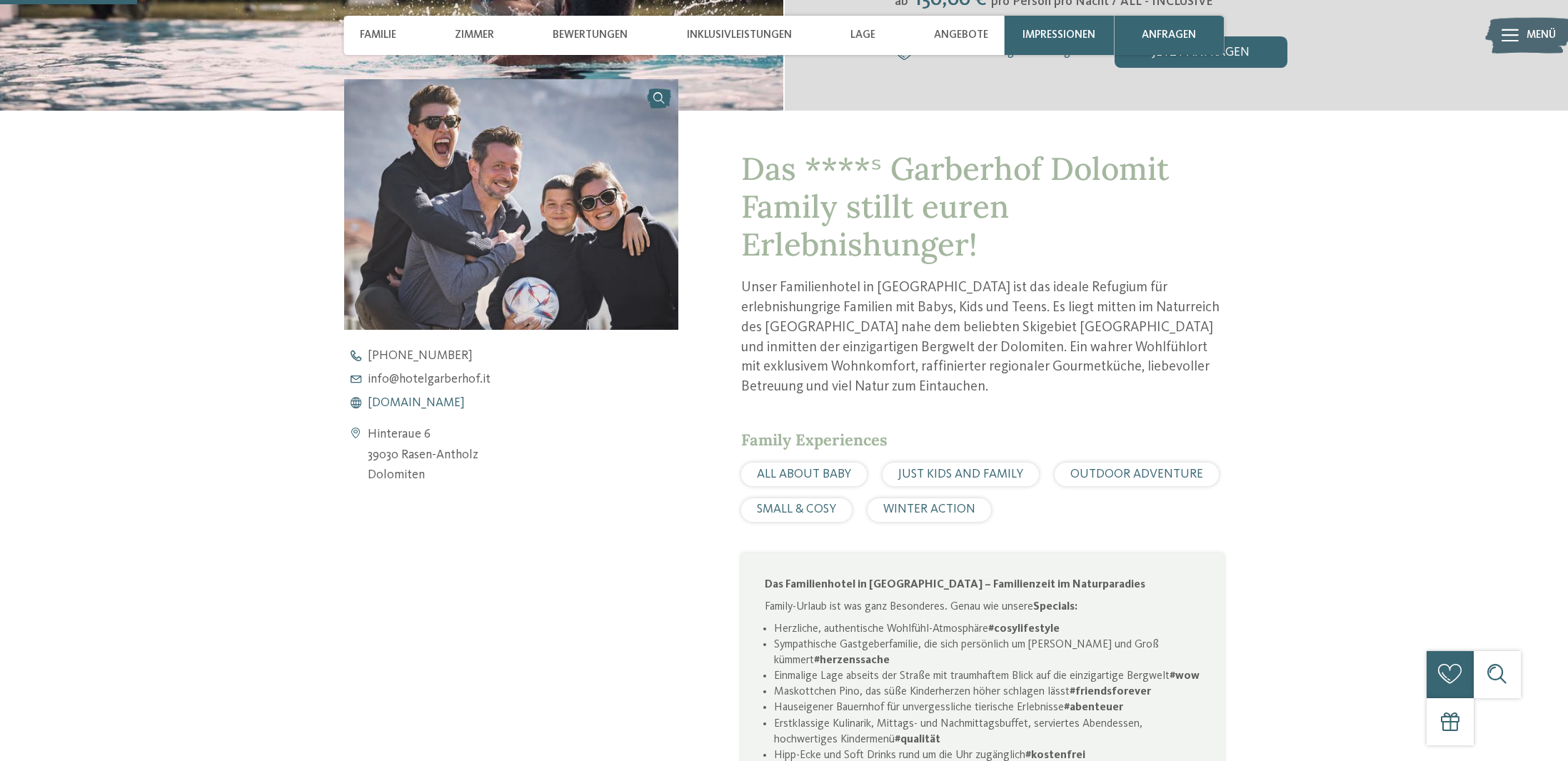
click at [465, 397] on span "www.hotelgarberhof.it" at bounding box center [416, 403] width 97 height 13
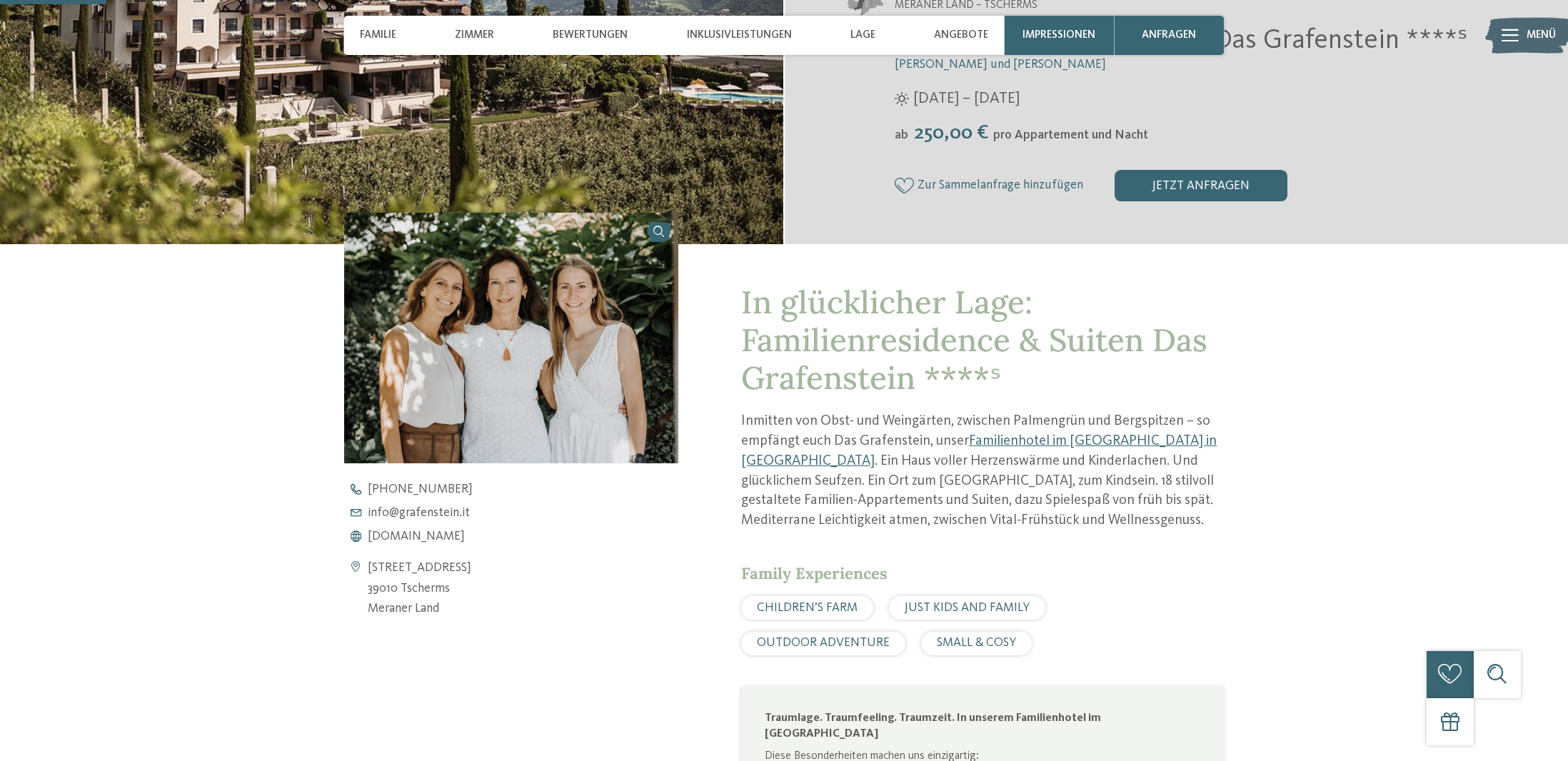
scroll to position [432, 0]
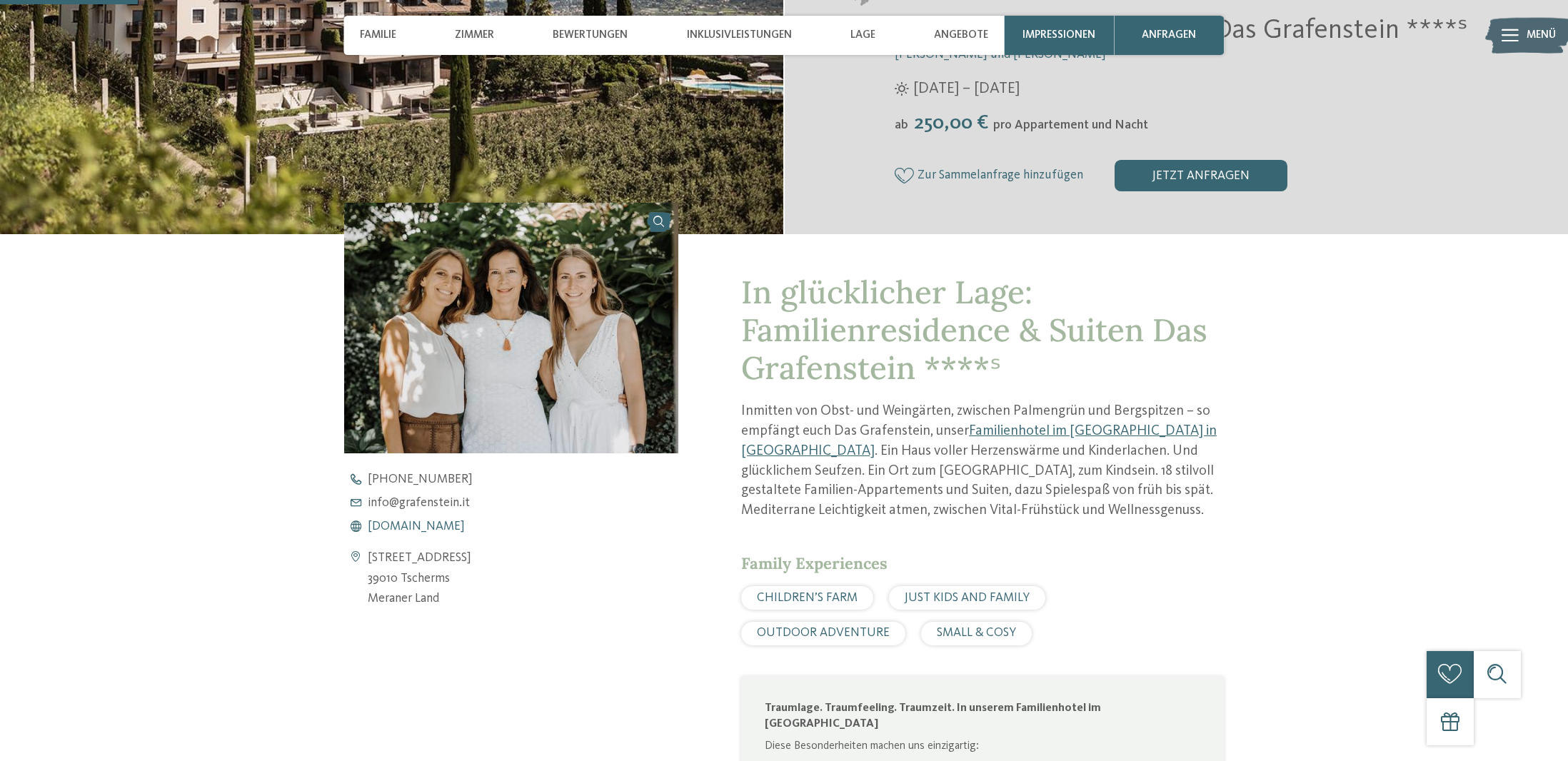
click at [419, 525] on span "www.grafenstein.it" at bounding box center [416, 527] width 97 height 13
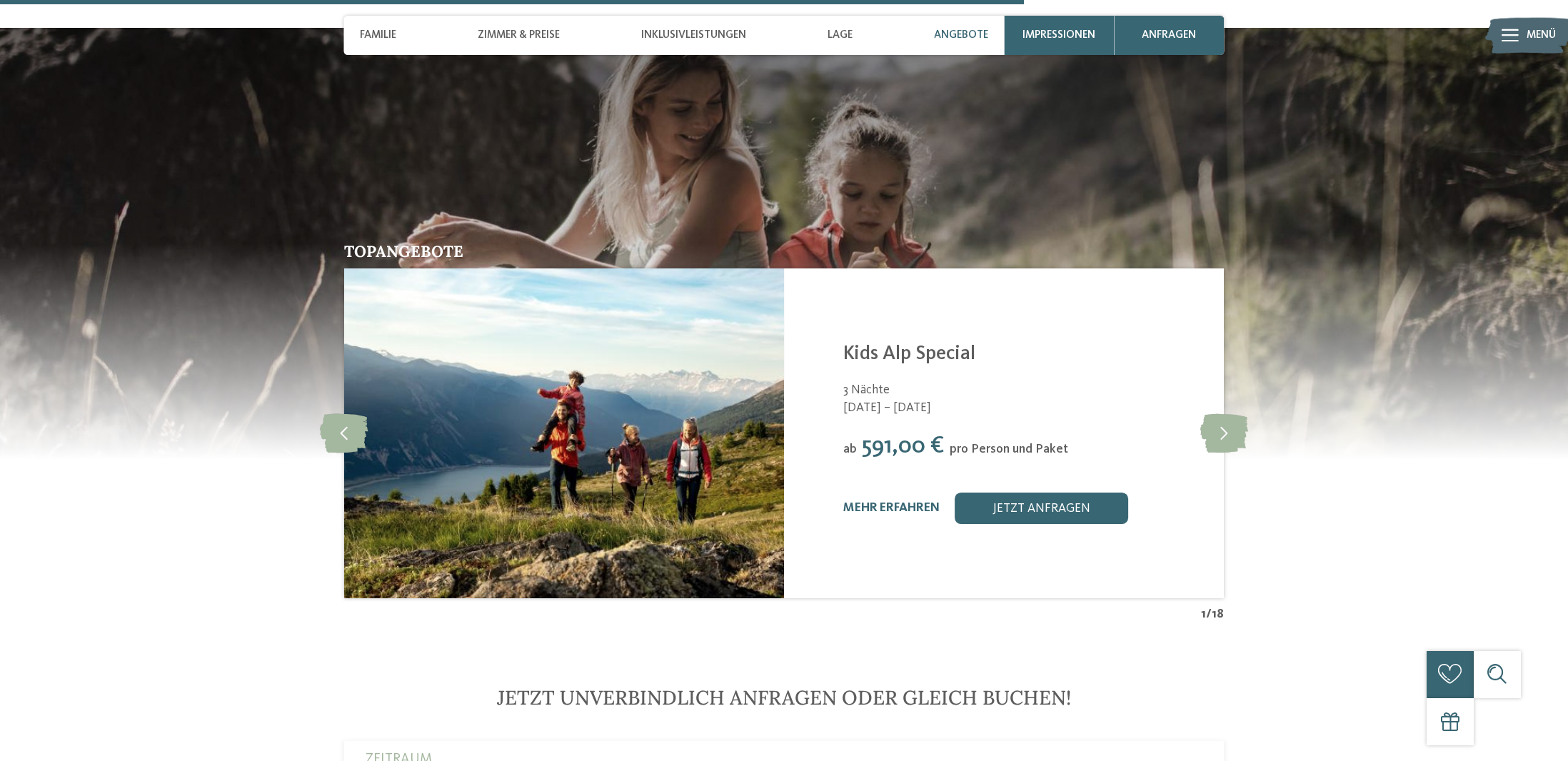
scroll to position [3504, 0]
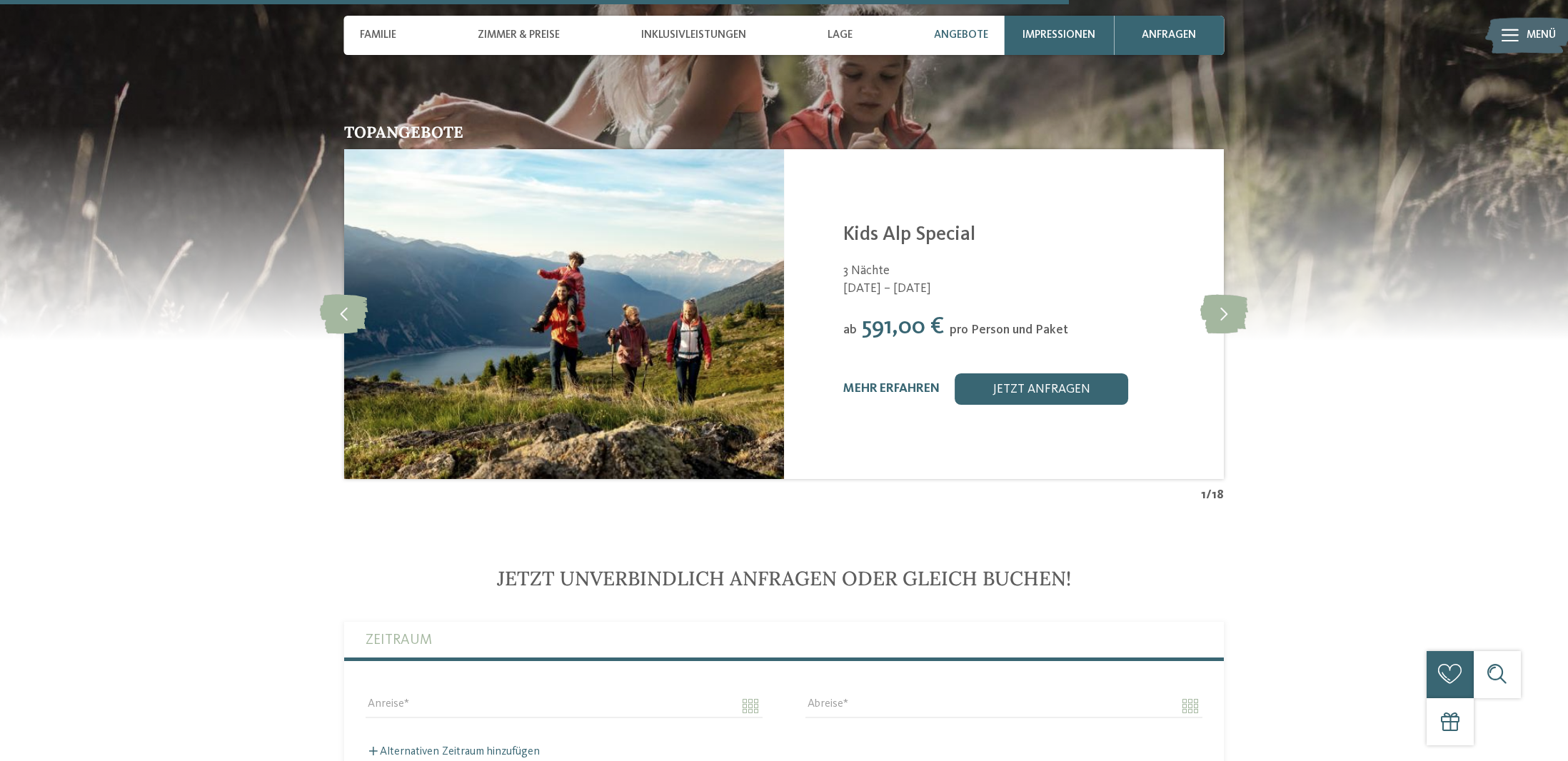
click at [908, 383] on link "mehr erfahren" at bounding box center [892, 389] width 97 height 12
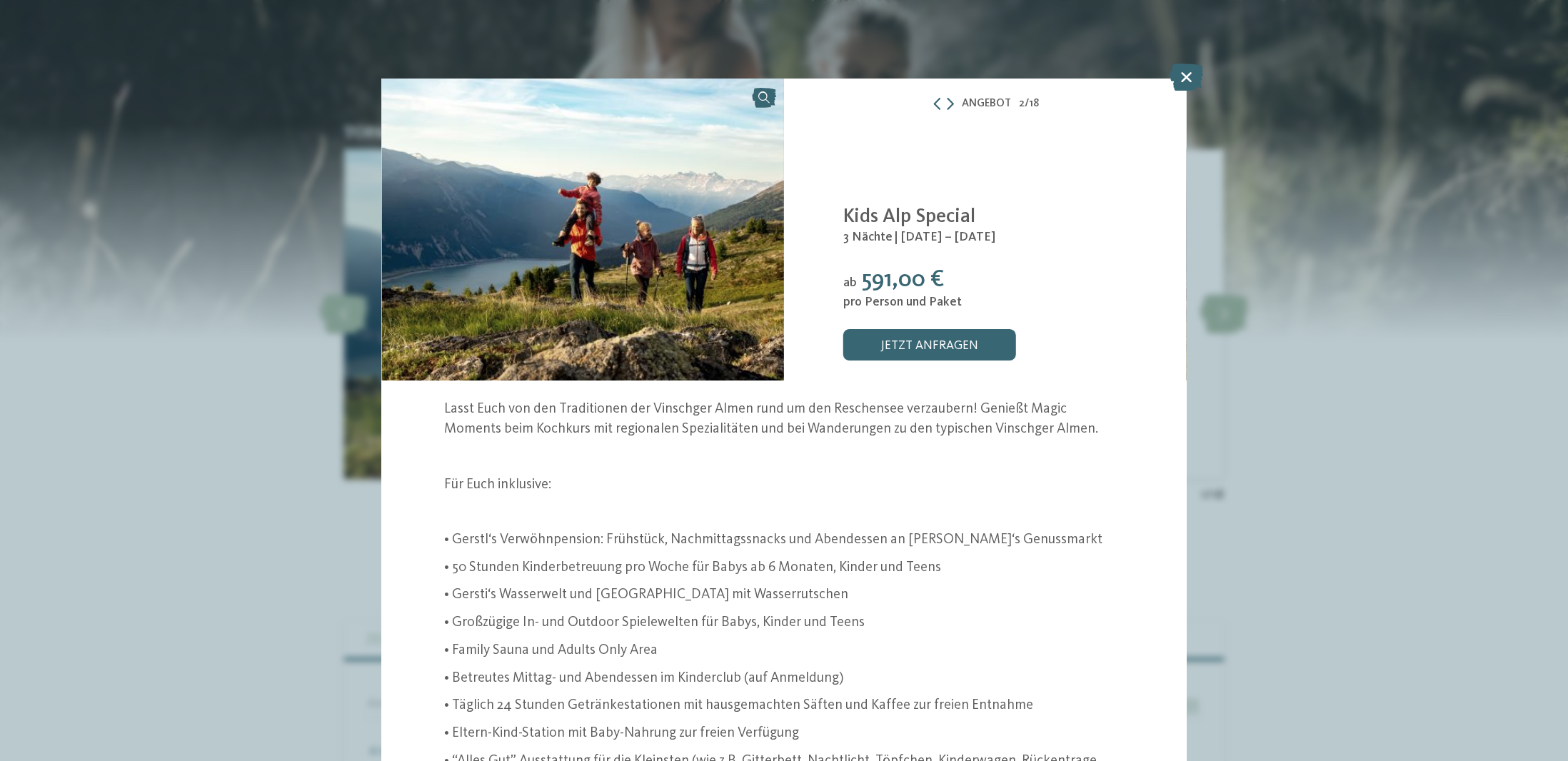
click at [1251, 393] on div "Angebot 2 / 18 2" at bounding box center [784, 380] width 1568 height 761
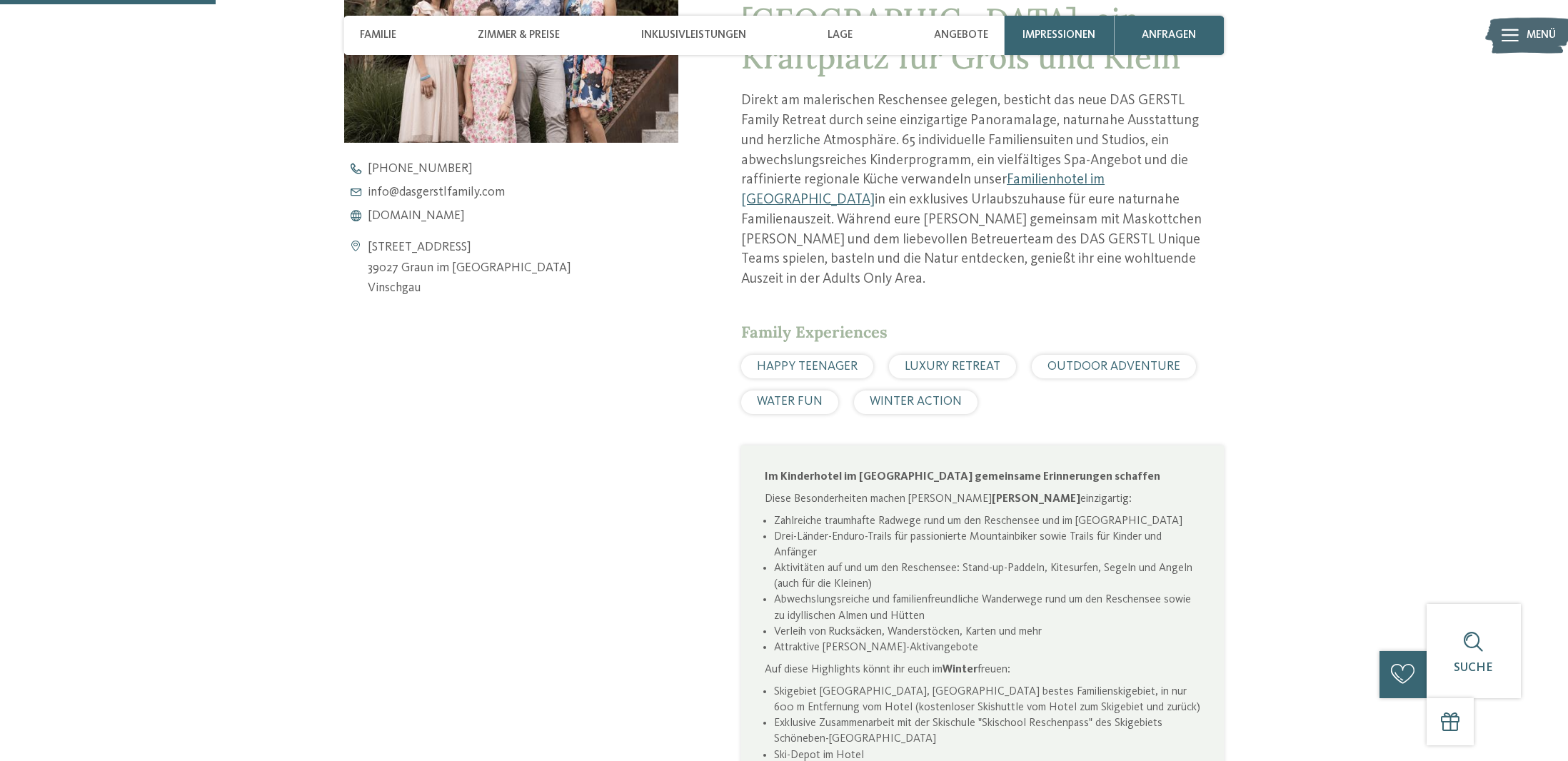
scroll to position [656, 0]
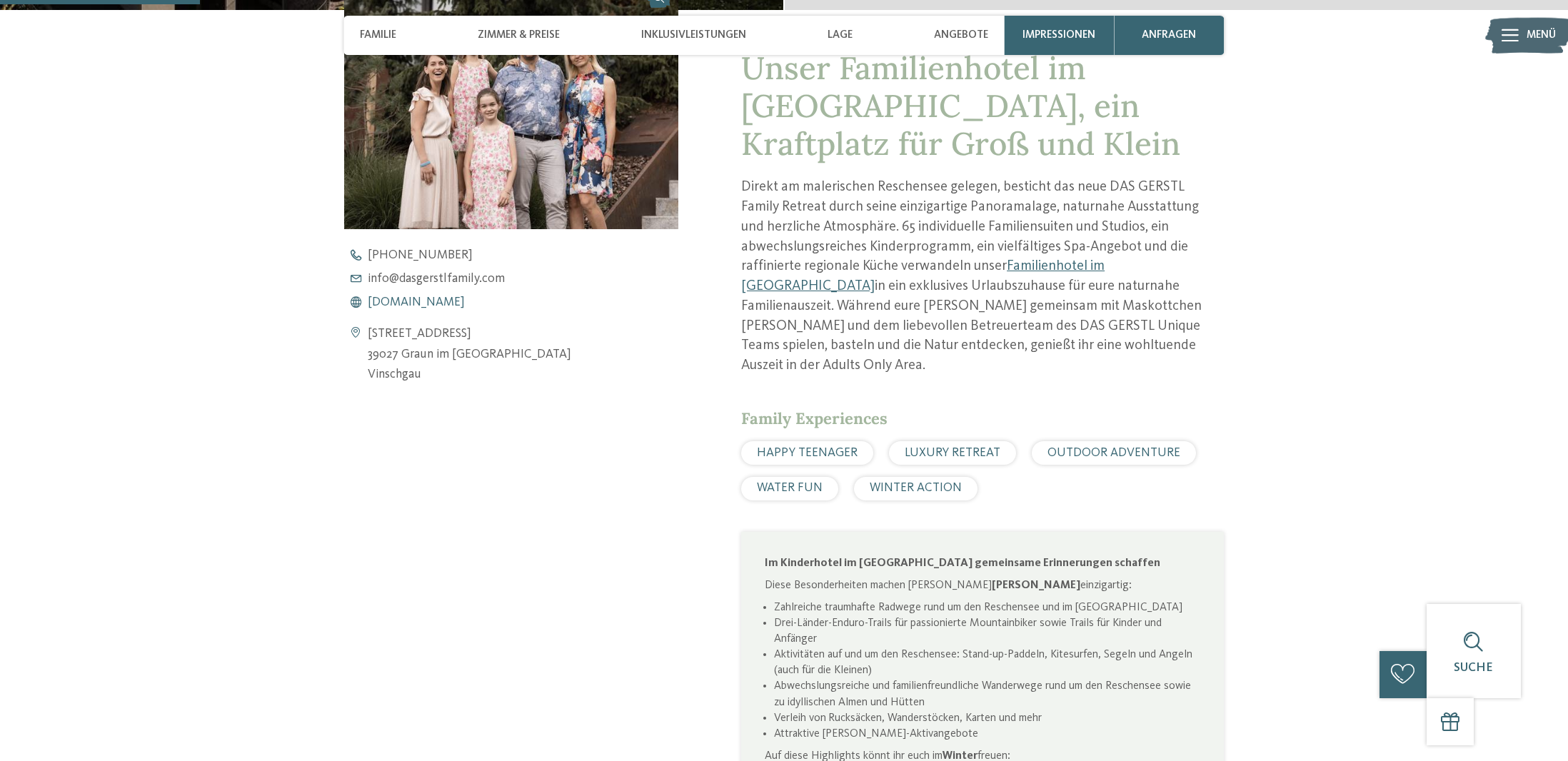
click at [453, 301] on span "www.dasgerstlfamily.com" at bounding box center [416, 303] width 97 height 13
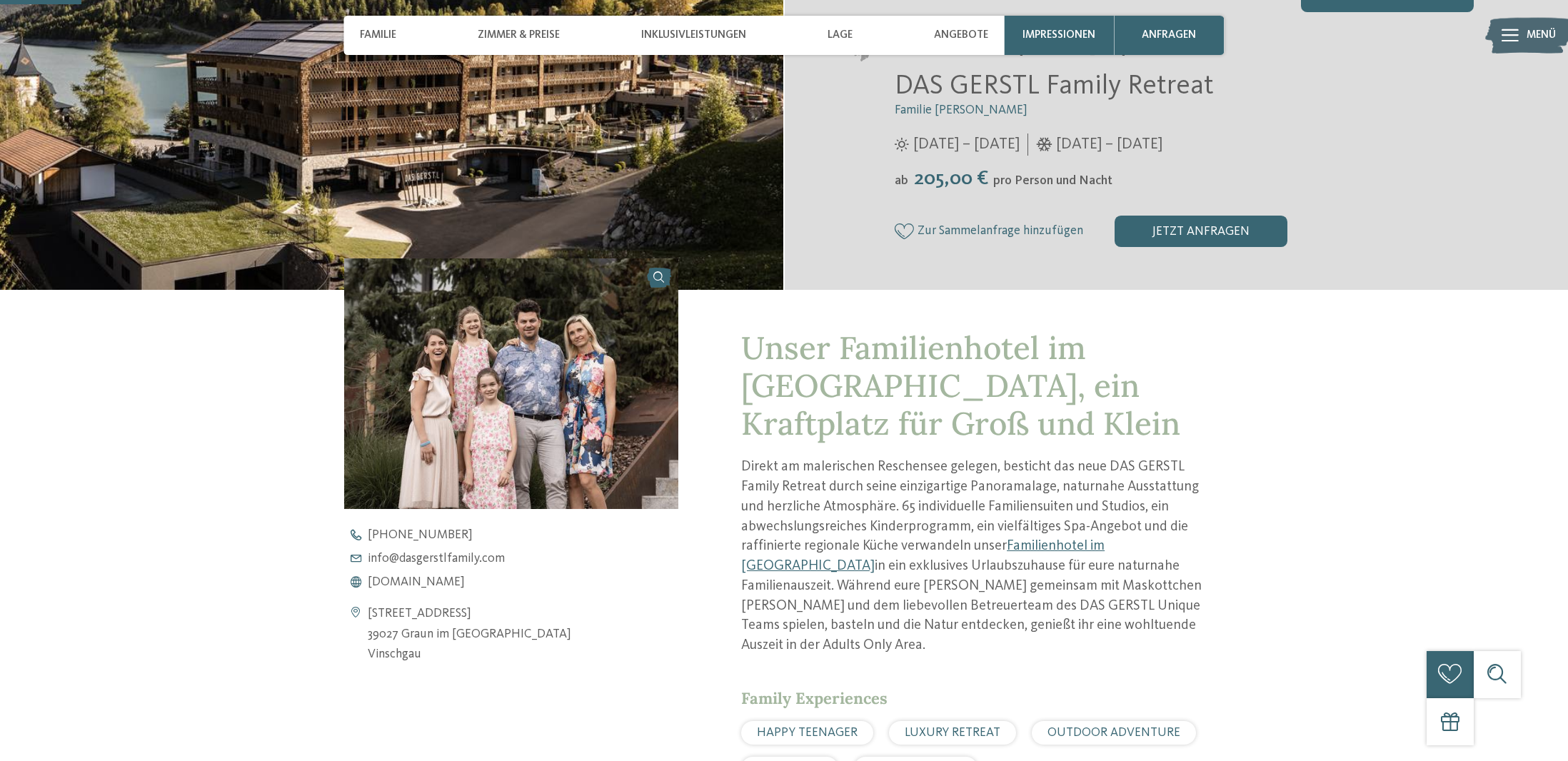
scroll to position [165, 0]
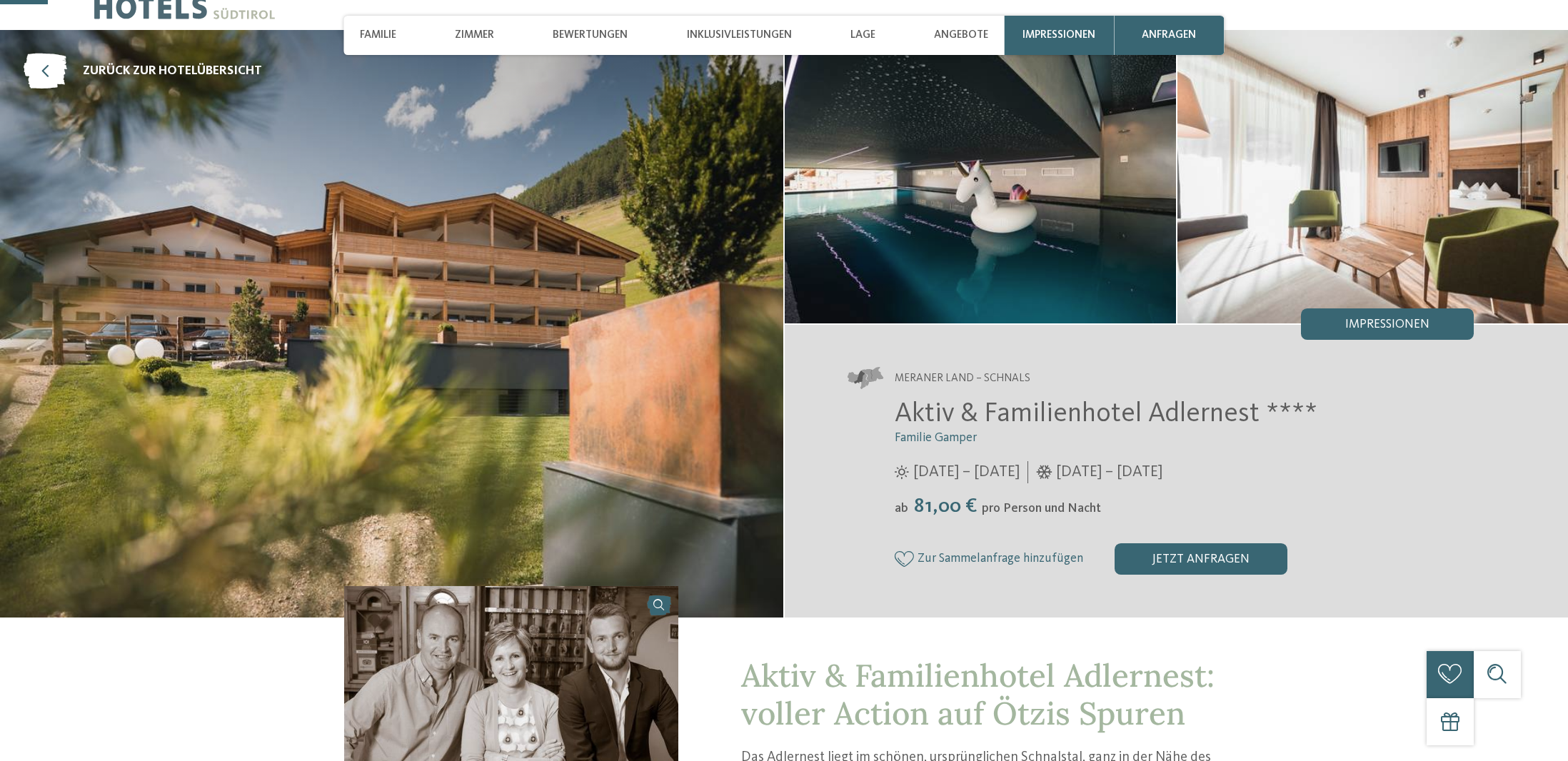
scroll to position [683, 0]
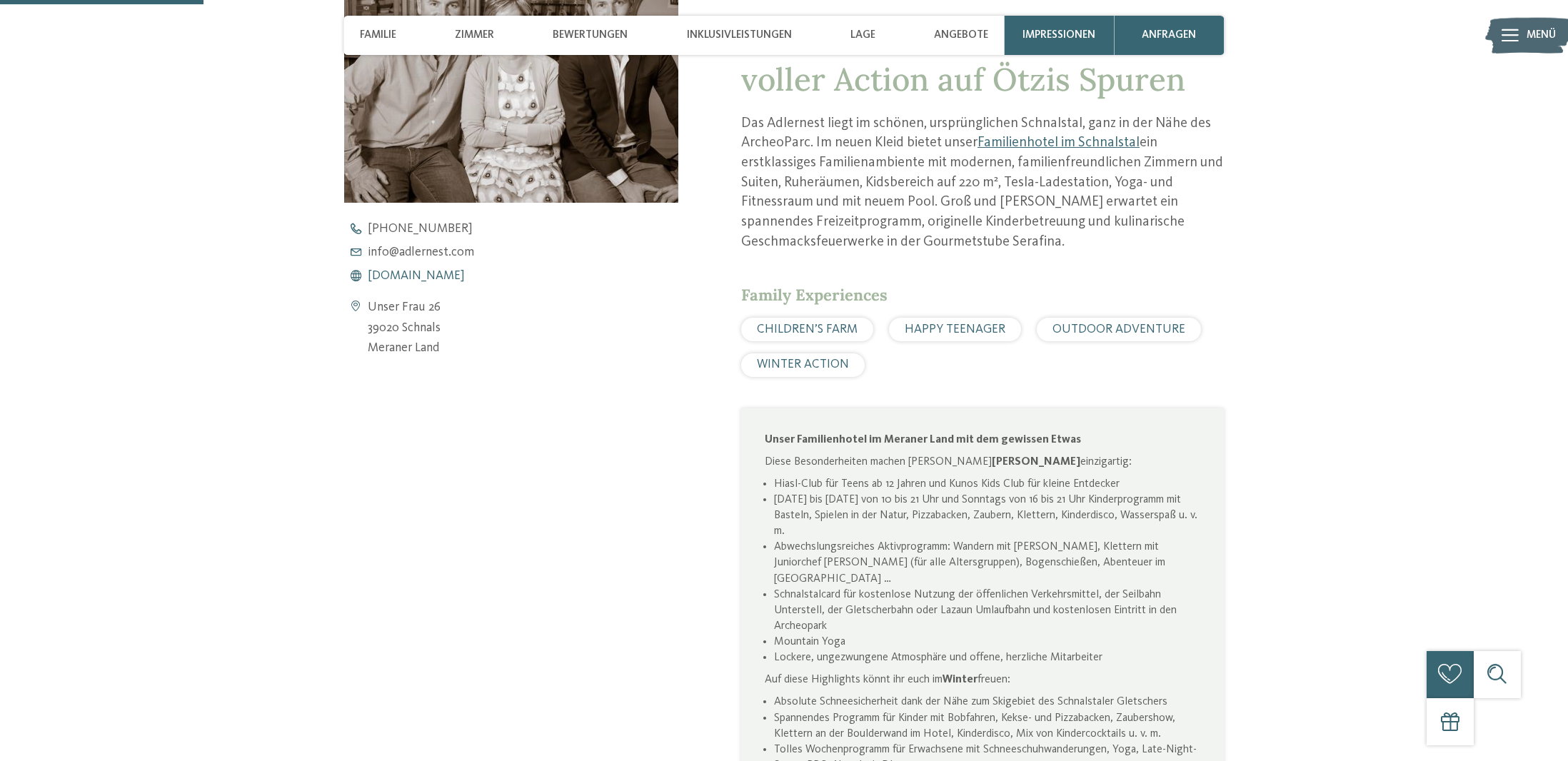
click at [400, 274] on span "www.adlernest.com" at bounding box center [416, 277] width 97 height 13
